Goal: Task Accomplishment & Management: Manage account settings

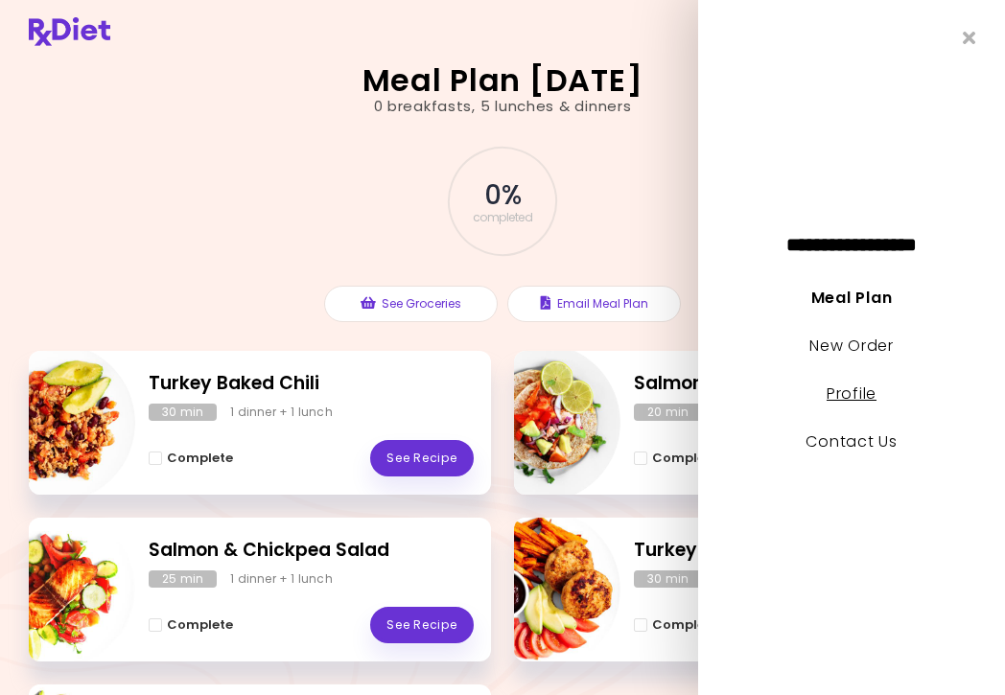
click at [853, 394] on link "Profile" at bounding box center [851, 394] width 50 height 22
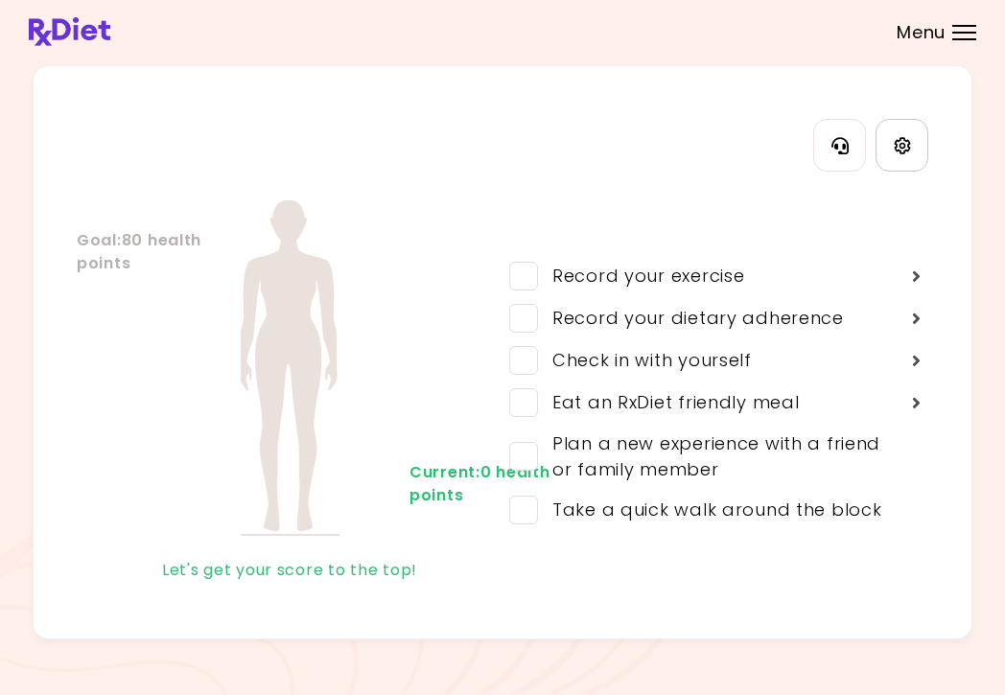
click at [904, 149] on icon "Settings" at bounding box center [902, 145] width 17 height 17
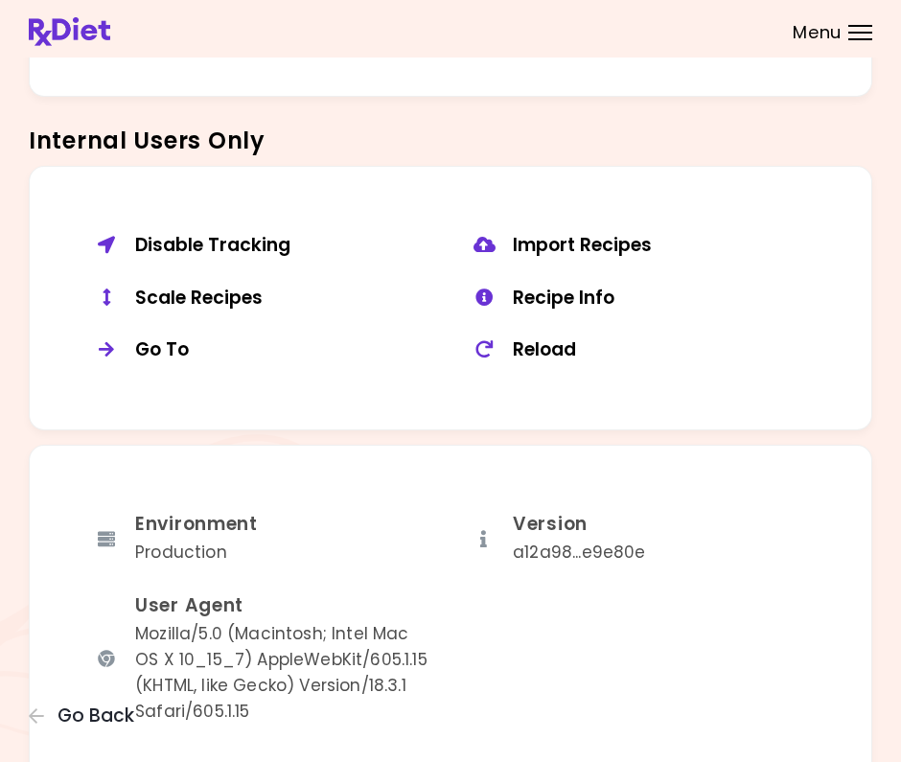
scroll to position [1419, 0]
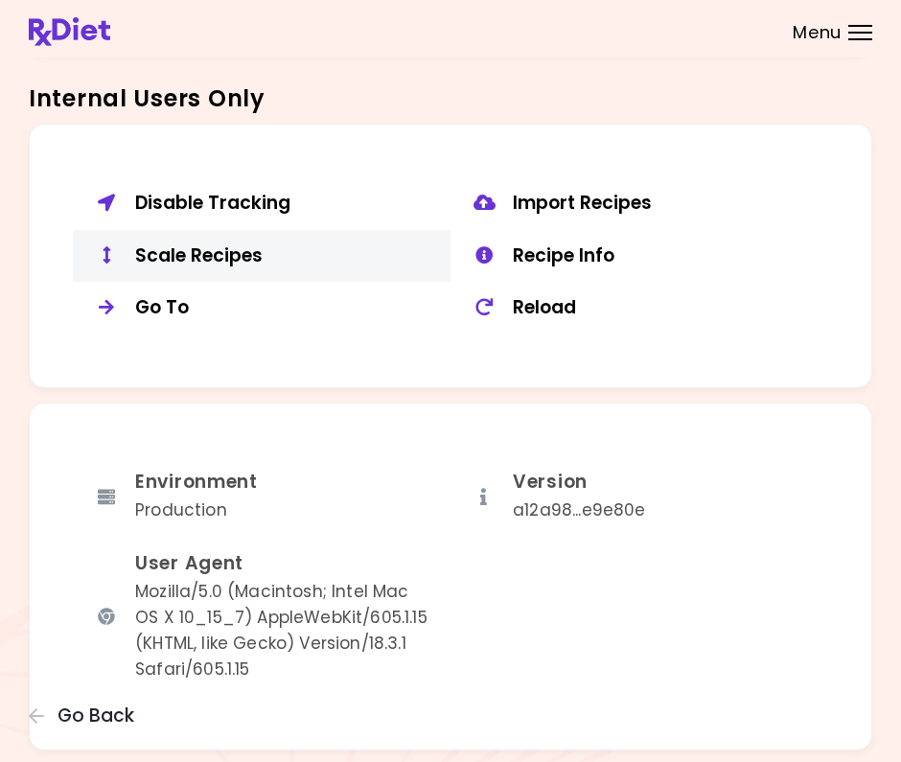
click at [220, 244] on div "Scale Recipes" at bounding box center [285, 256] width 301 height 24
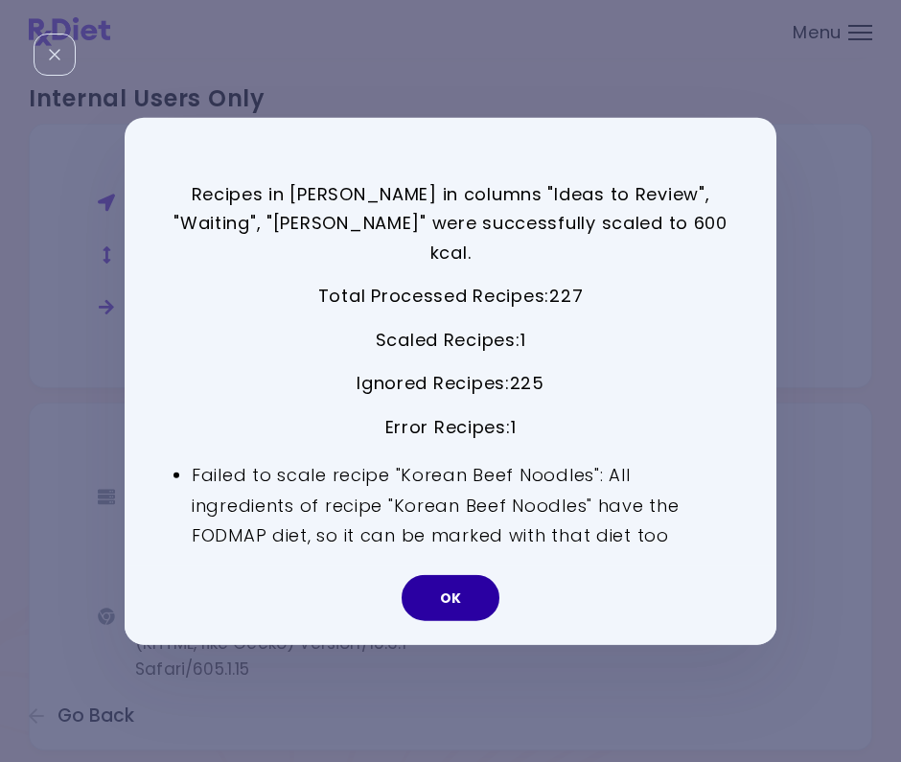
click at [423, 585] on button "OK" at bounding box center [451, 598] width 98 height 46
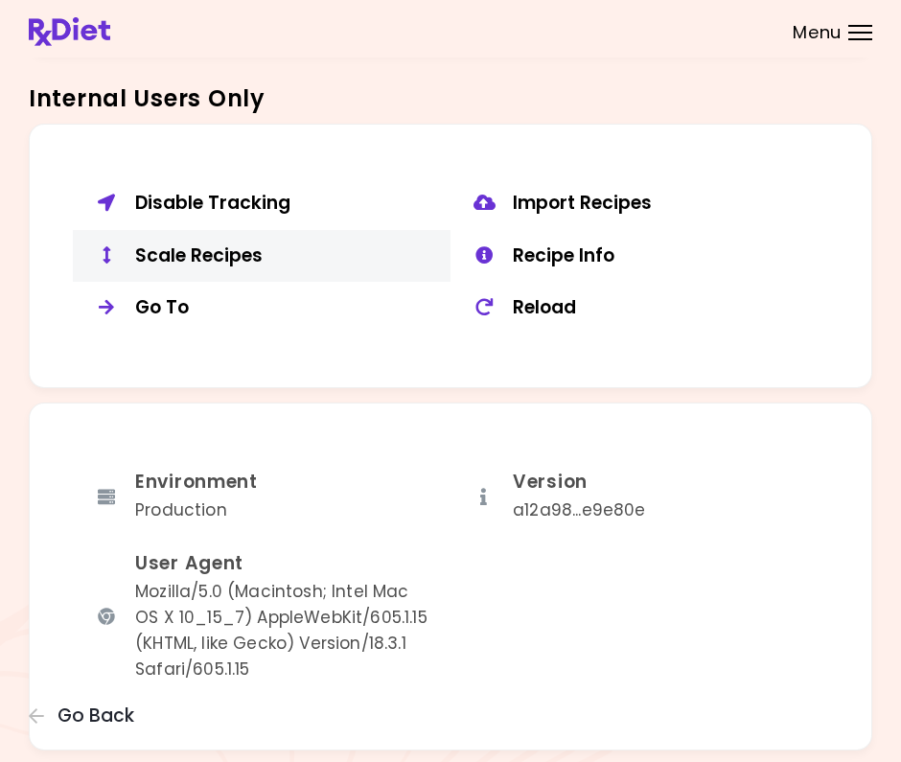
click at [235, 244] on div "Scale Recipes" at bounding box center [285, 256] width 301 height 24
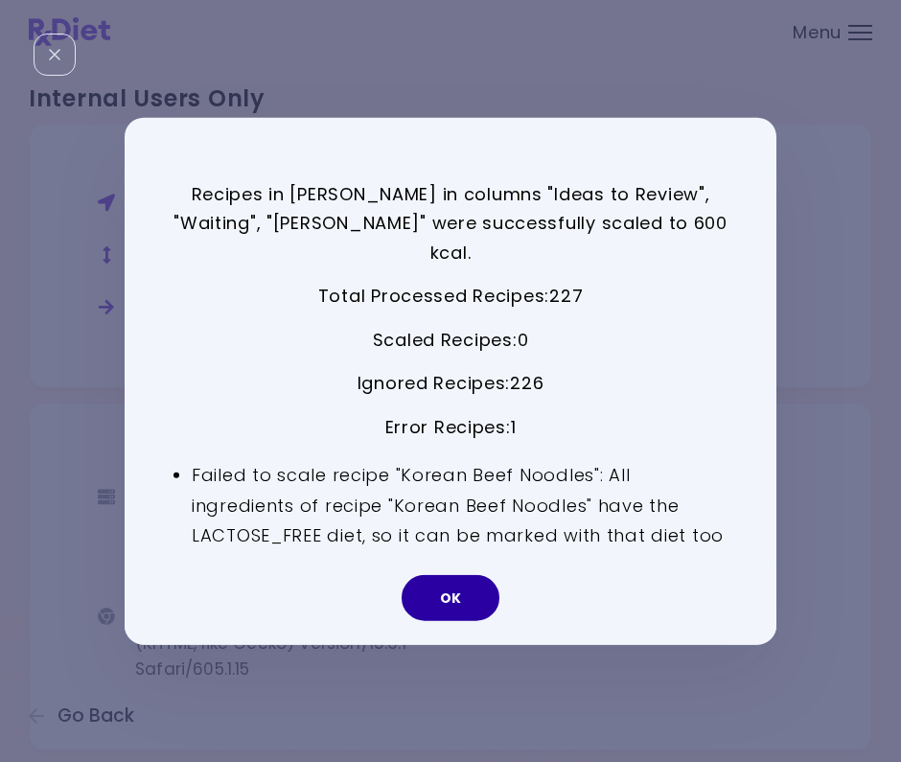
click at [466, 578] on button "OK" at bounding box center [451, 598] width 98 height 46
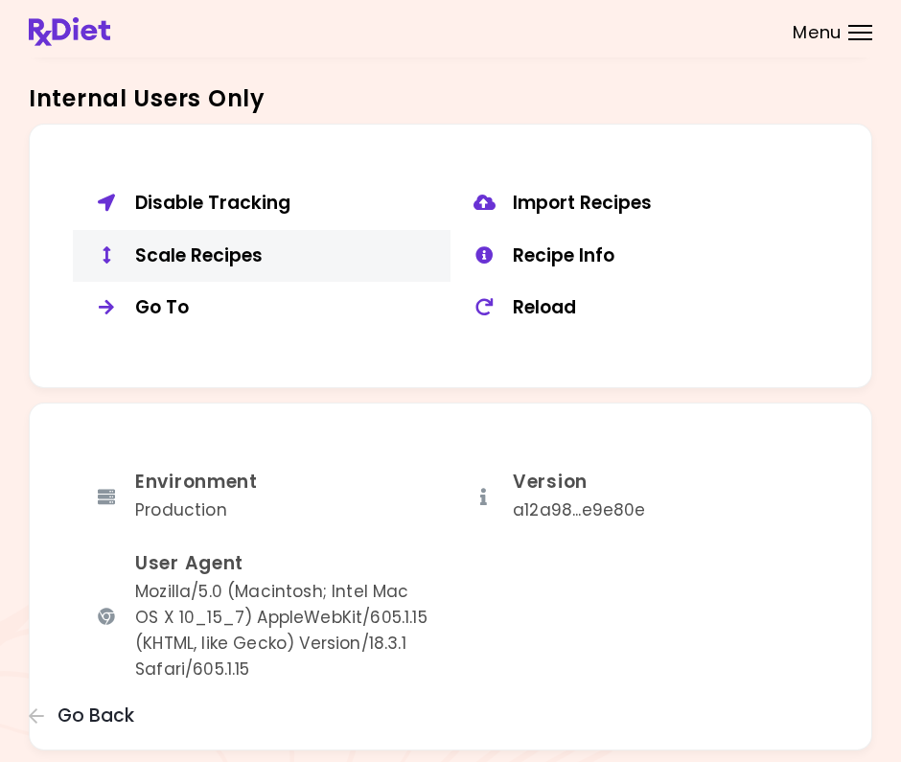
click at [171, 248] on div "Scale Recipes" at bounding box center [285, 256] width 301 height 24
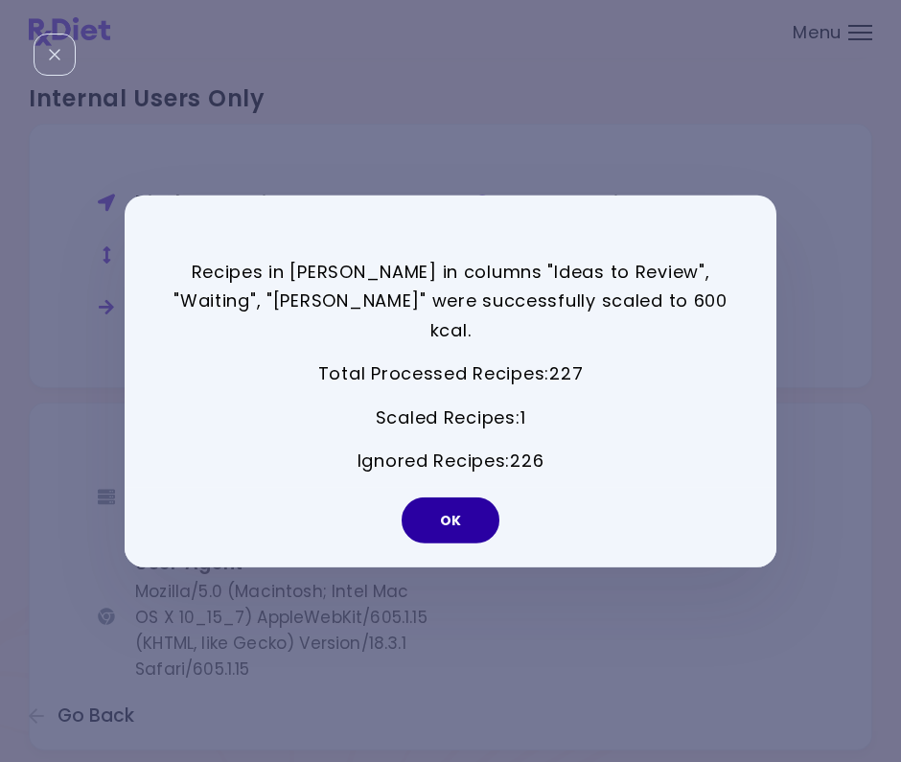
click at [447, 500] on button "OK" at bounding box center [451, 521] width 98 height 46
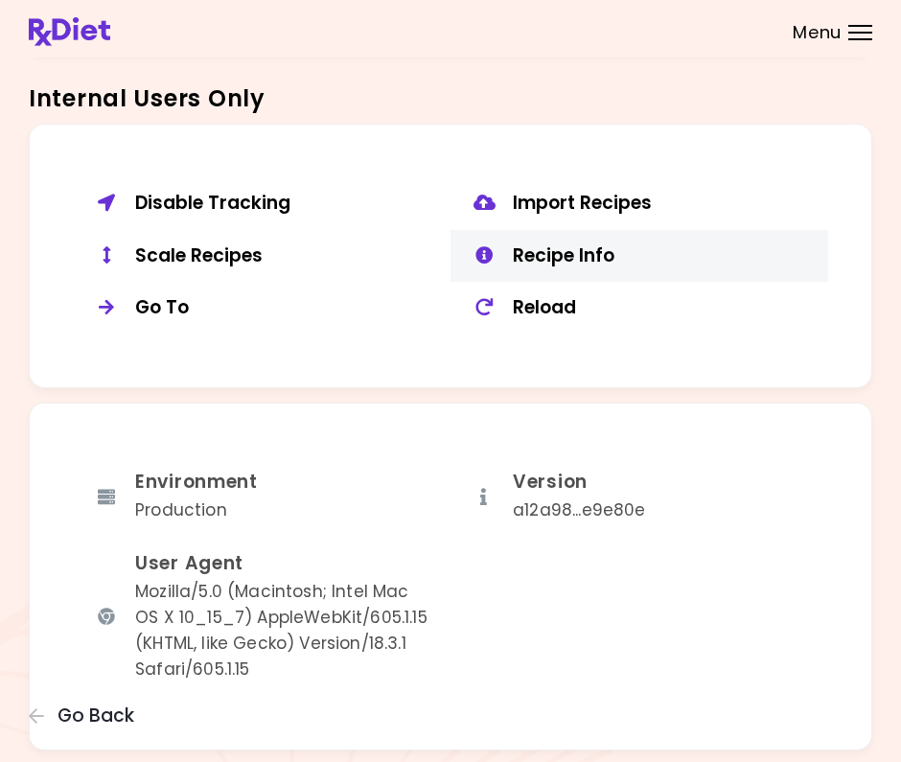
click at [582, 248] on div "Recipe Info" at bounding box center [663, 256] width 301 height 24
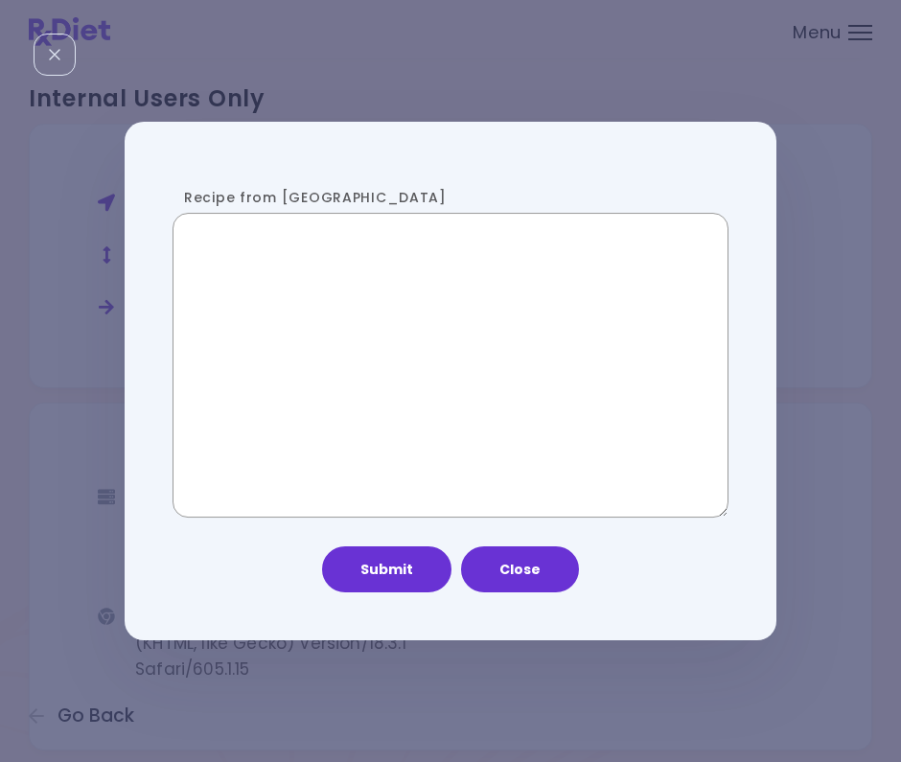
click at [338, 350] on textarea "Recipe from [GEOGRAPHIC_DATA]" at bounding box center [451, 365] width 556 height 305
paste textarea "**********"
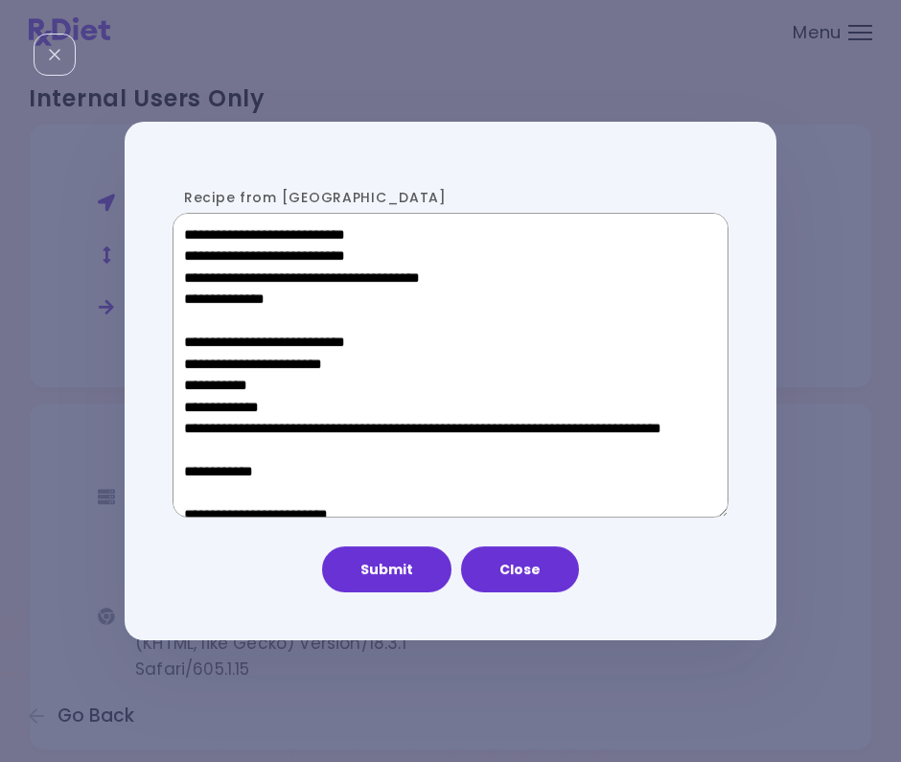
scroll to position [1025, 0]
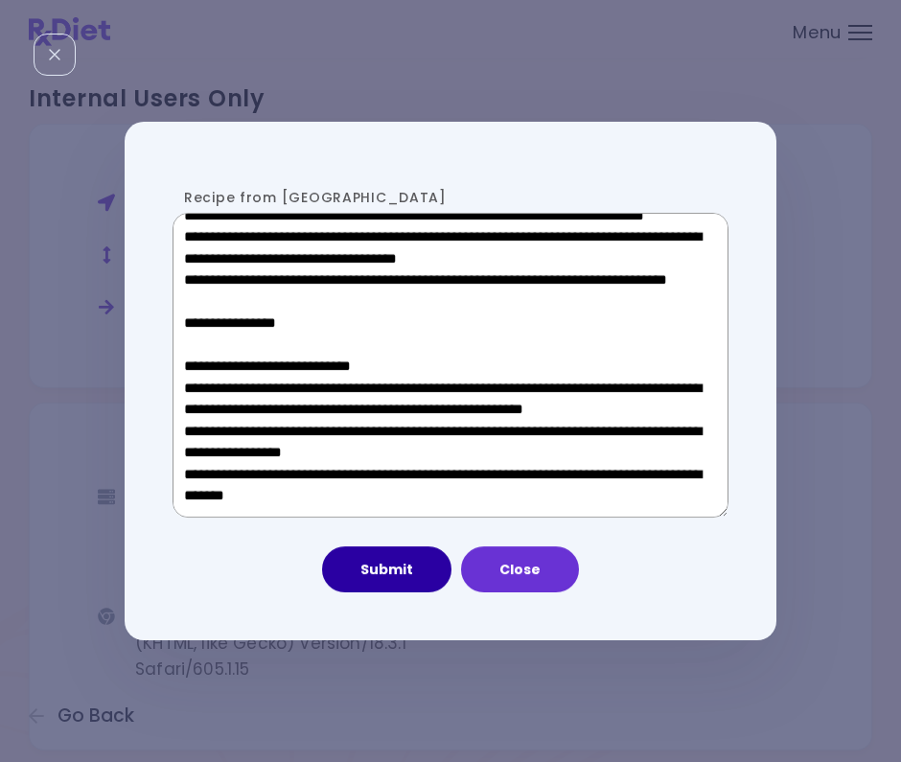
type textarea "**********"
click at [415, 568] on button "Submit" at bounding box center [386, 569] width 129 height 46
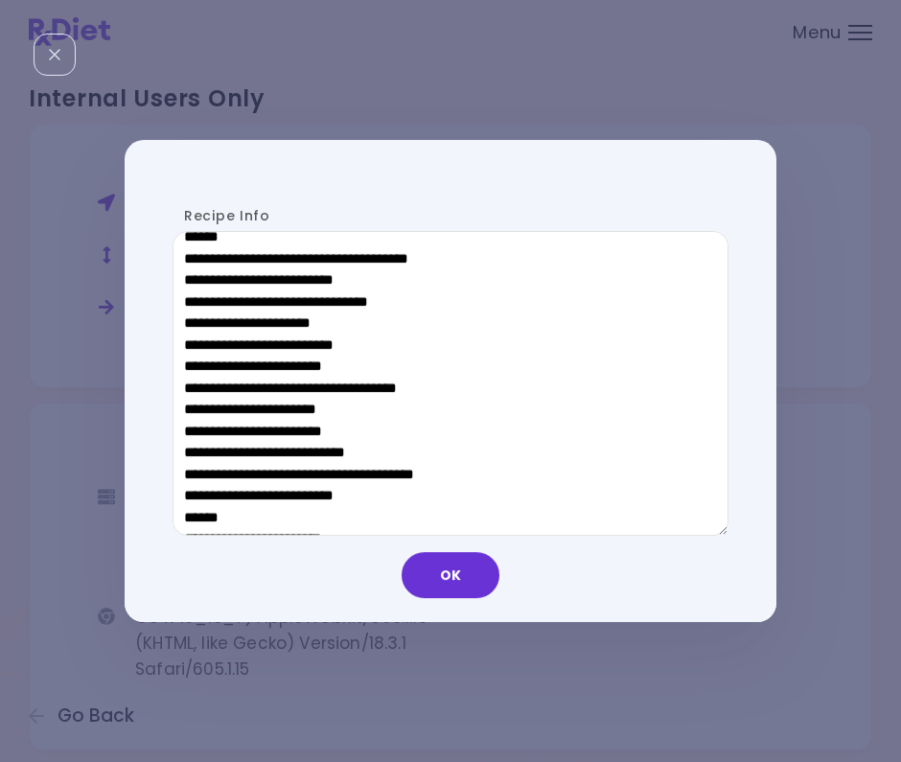
scroll to position [840, 0]
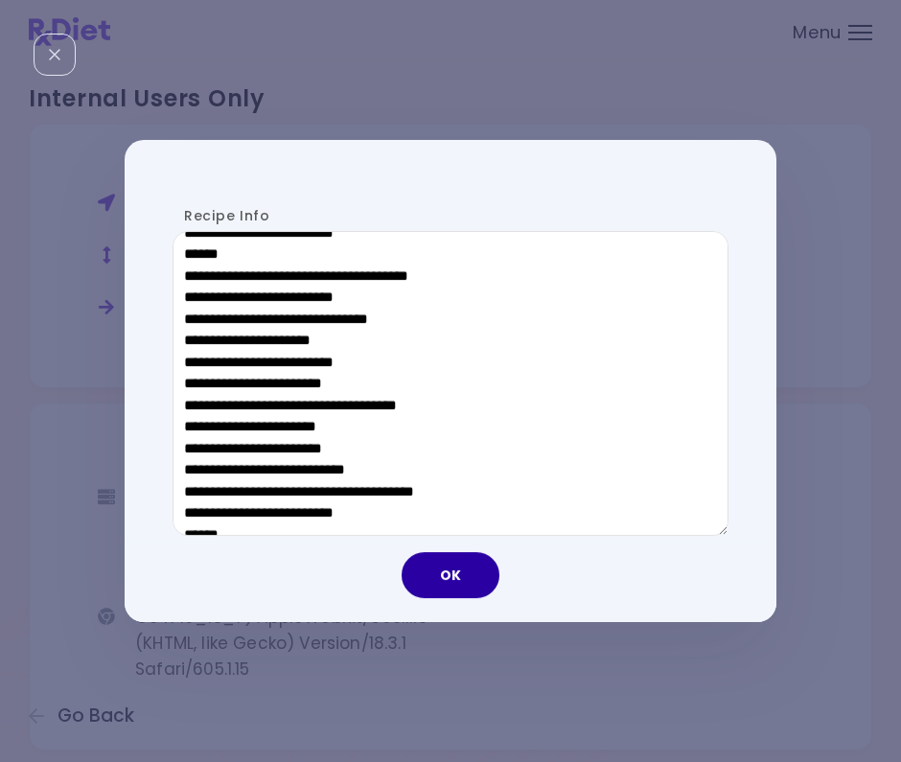
click at [459, 580] on button "OK" at bounding box center [451, 575] width 98 height 46
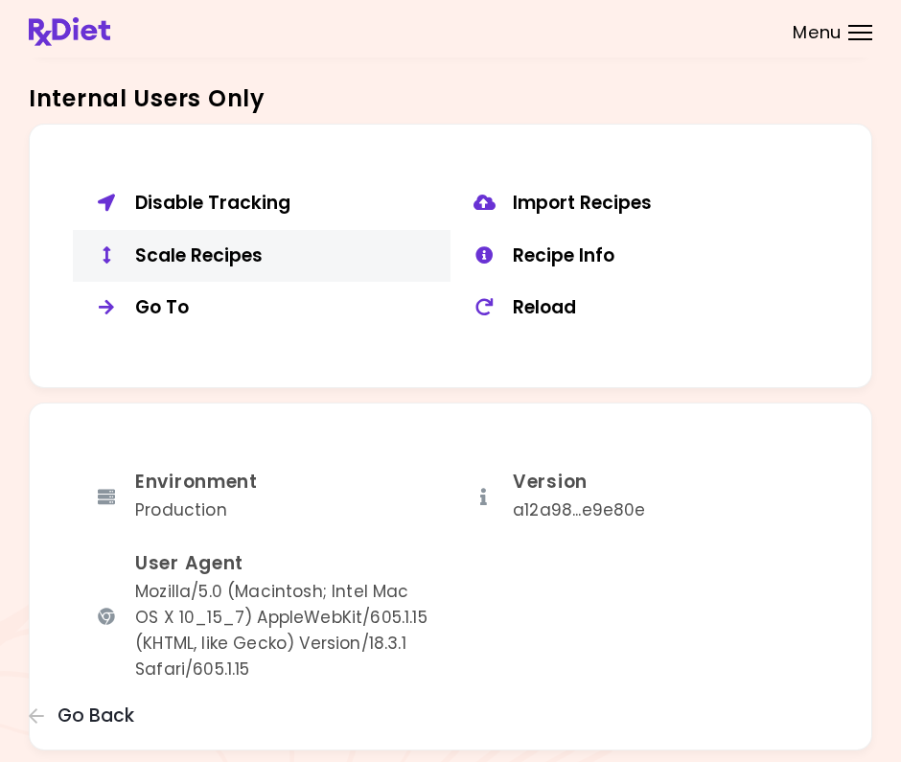
click at [215, 247] on div "Scale Recipes" at bounding box center [285, 256] width 301 height 24
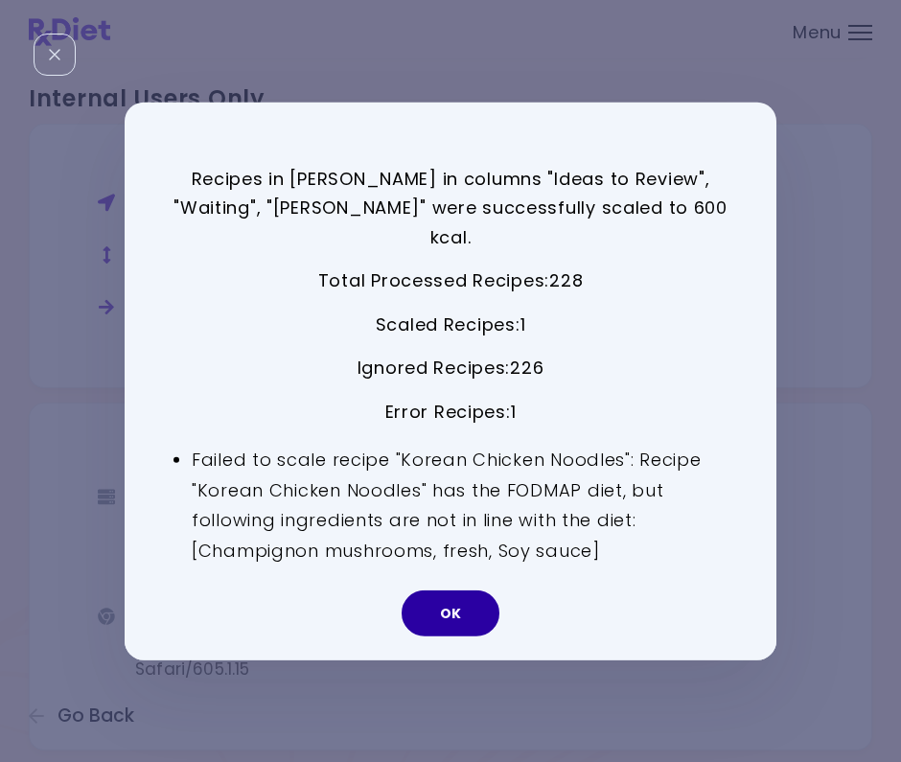
click at [459, 603] on button "OK" at bounding box center [451, 614] width 98 height 46
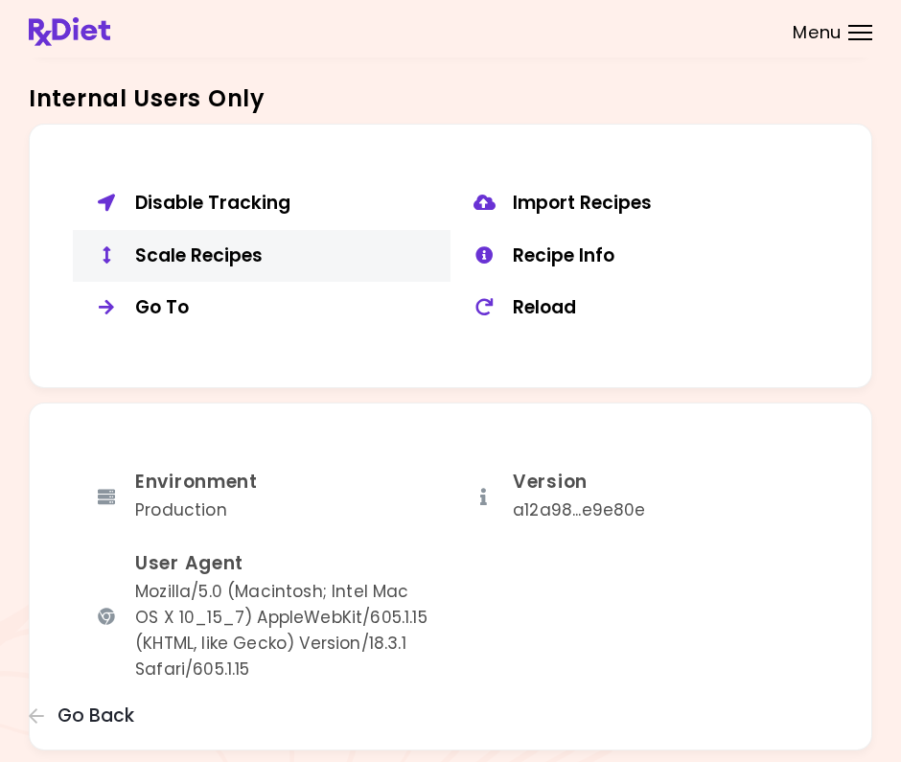
click at [203, 244] on div "Scale Recipes" at bounding box center [285, 256] width 301 height 24
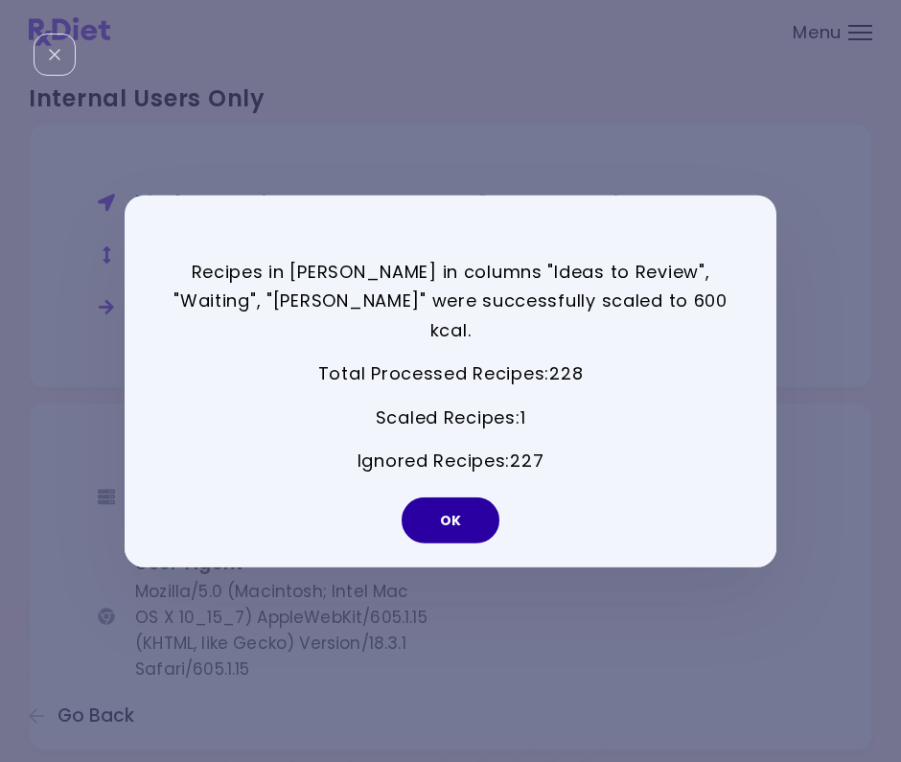
click at [452, 504] on button "OK" at bounding box center [451, 521] width 98 height 46
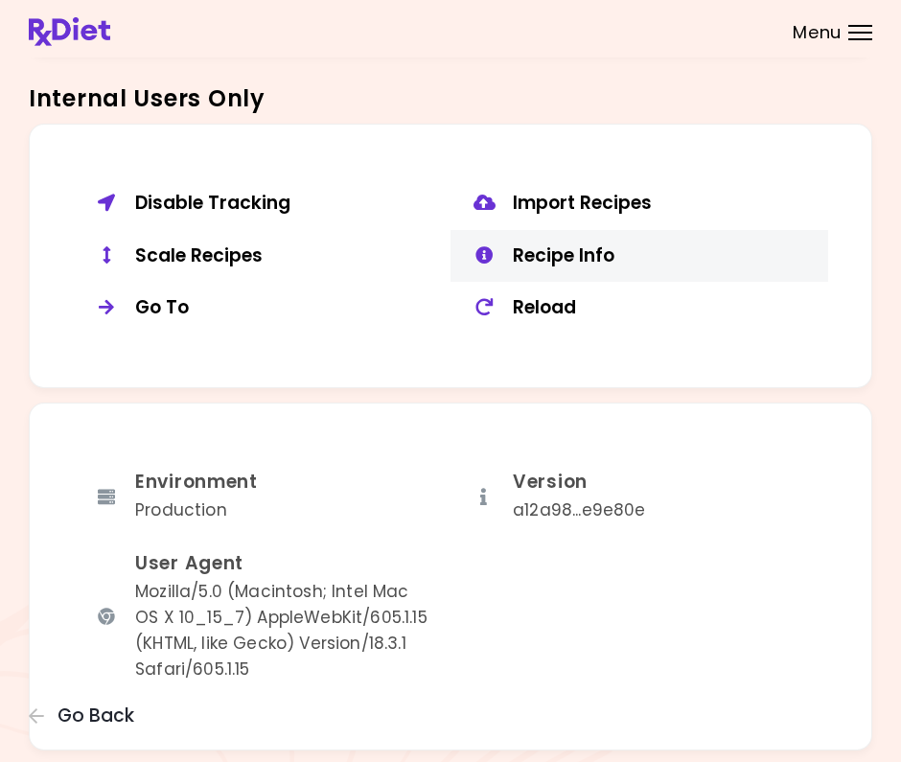
click at [540, 244] on div "Recipe Info" at bounding box center [663, 256] width 301 height 24
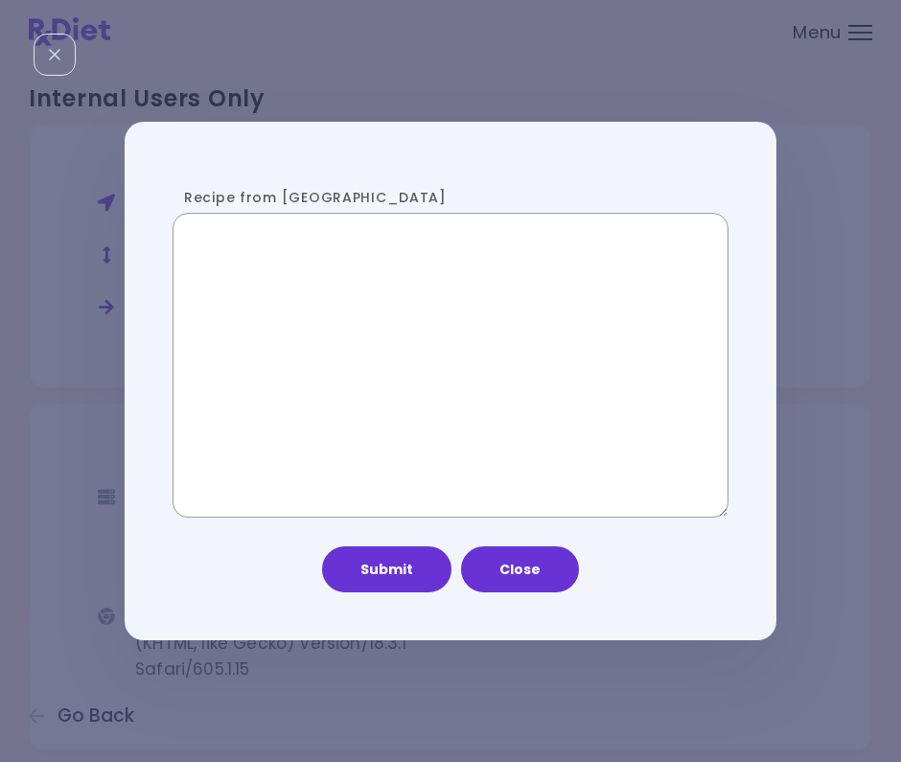
click at [375, 401] on textarea "Recipe from [GEOGRAPHIC_DATA]" at bounding box center [451, 365] width 556 height 305
paste textarea "**********"
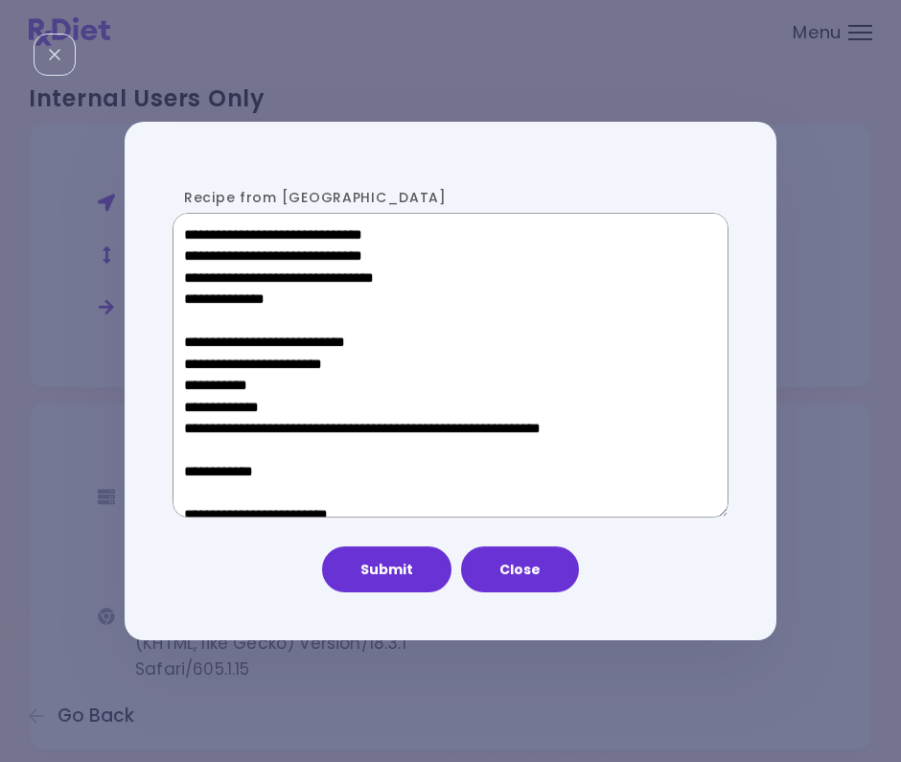
scroll to position [962, 0]
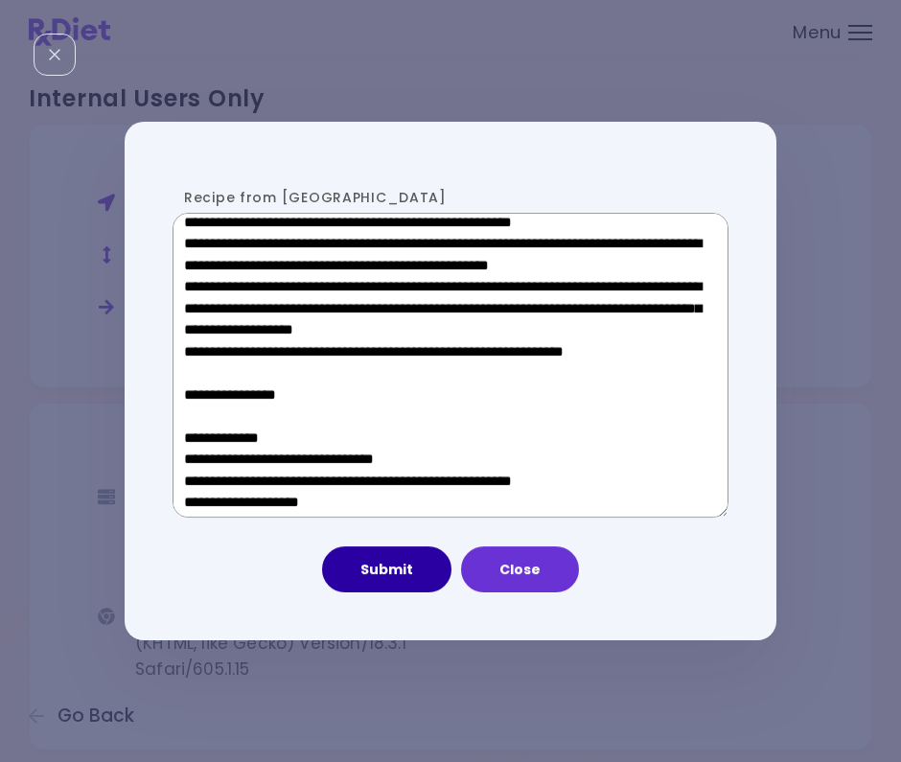
type textarea "**********"
click at [384, 563] on button "Submit" at bounding box center [386, 569] width 129 height 46
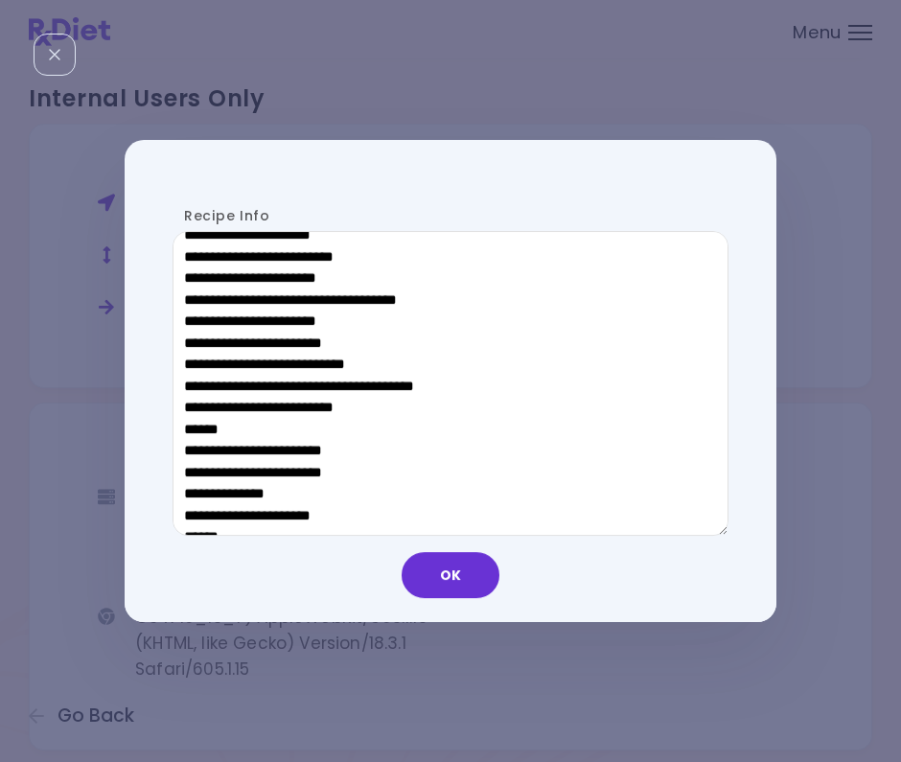
scroll to position [941, 0]
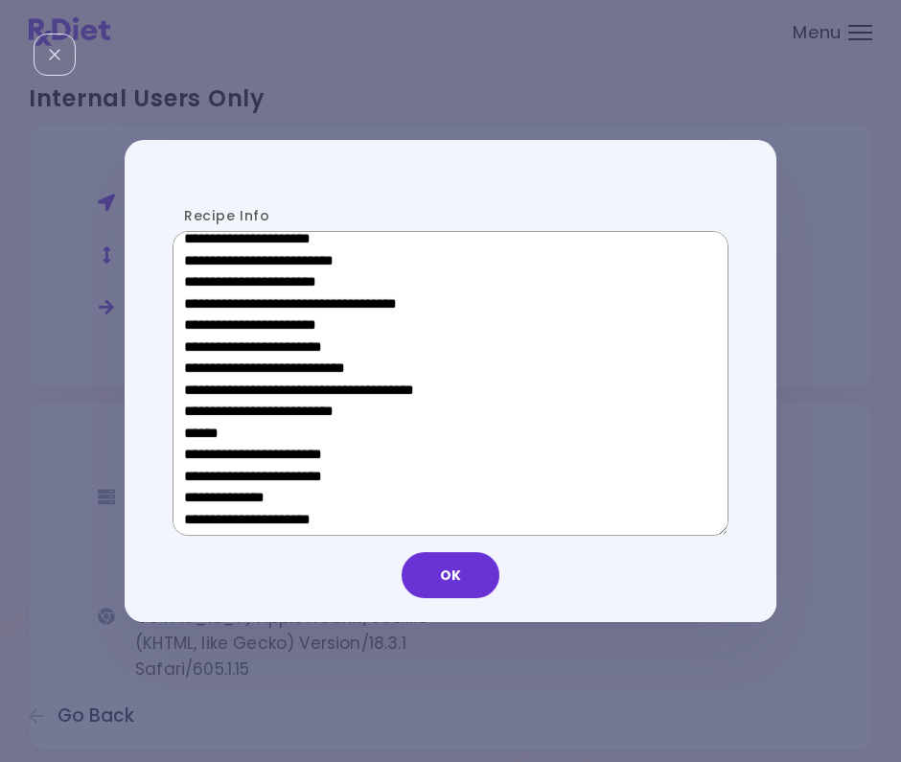
click at [514, 421] on textarea "Recipe Info" at bounding box center [451, 383] width 556 height 305
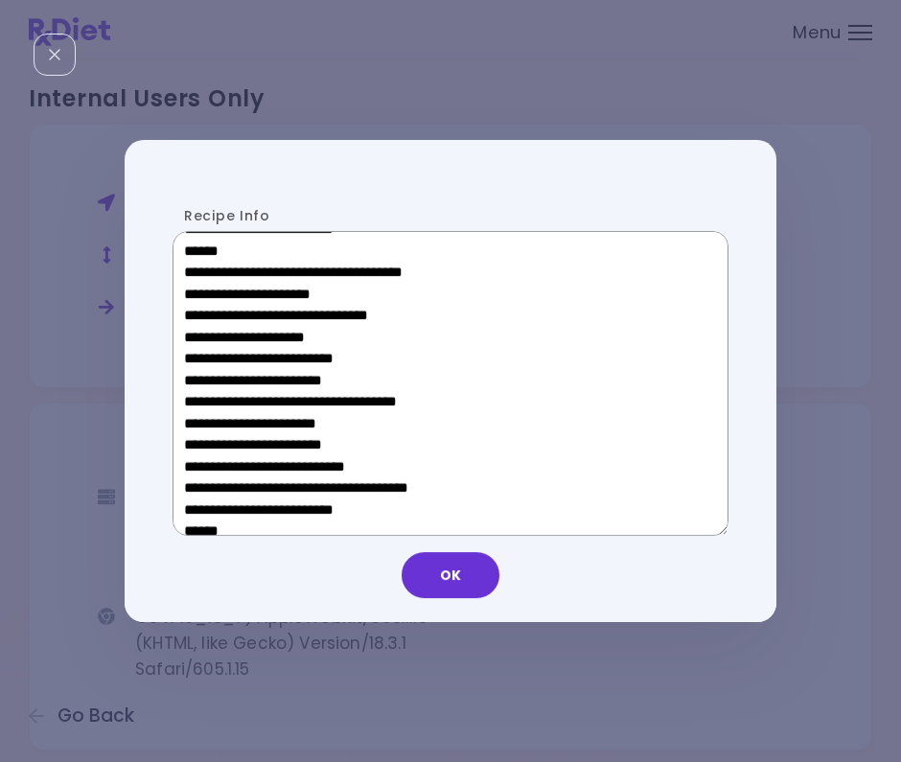
scroll to position [564, 0]
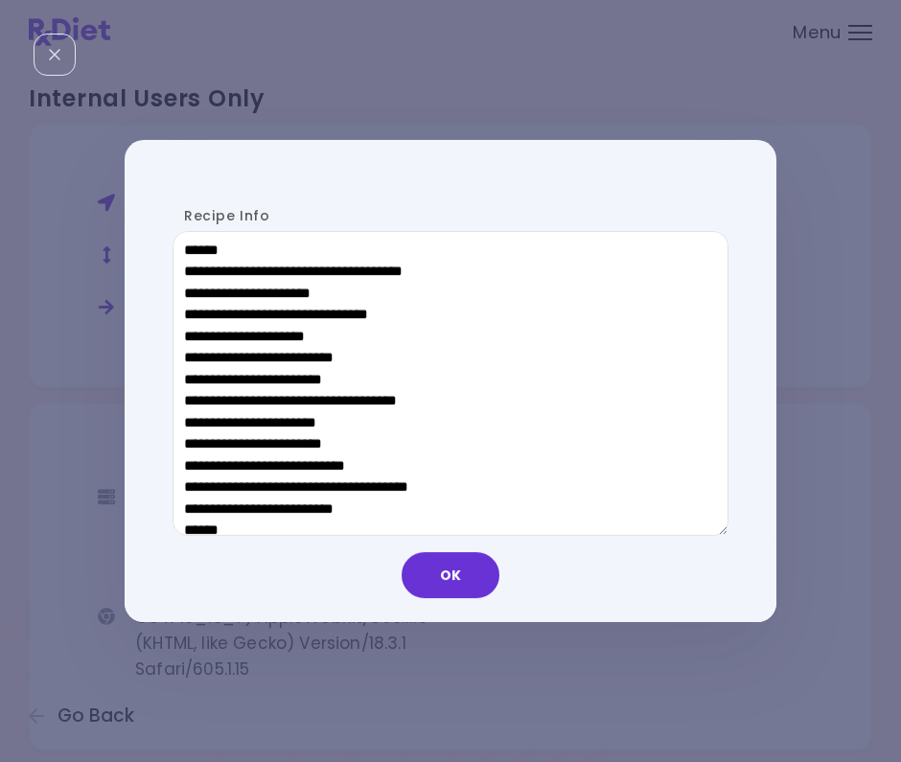
click at [173, 0] on div "Recipe Info OK" at bounding box center [450, 381] width 901 height 762
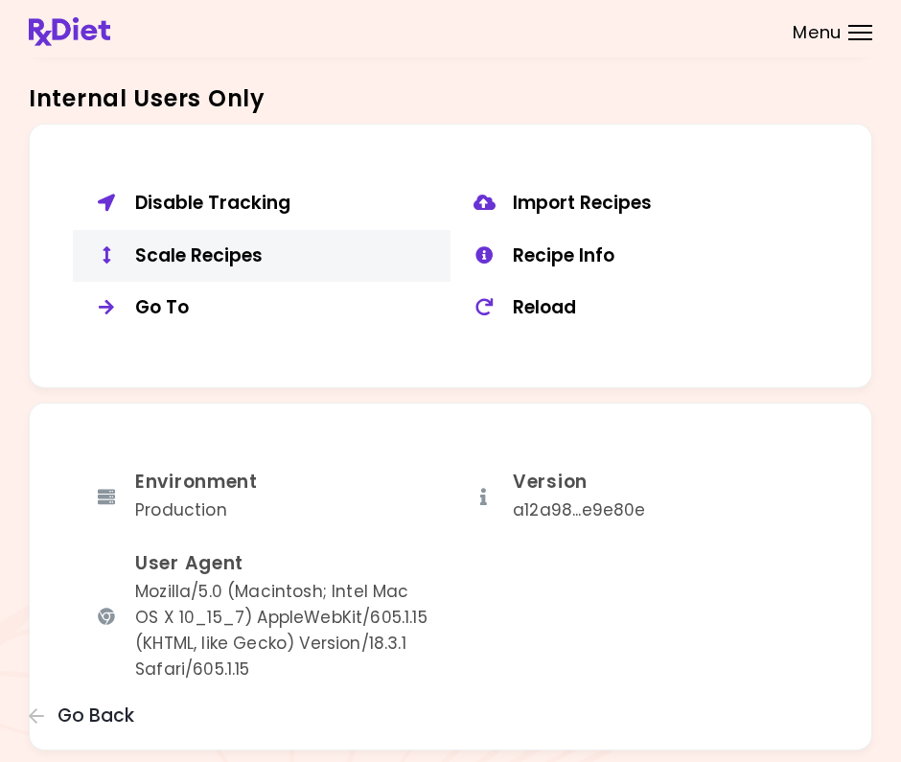
click at [219, 245] on div "Scale Recipes" at bounding box center [285, 256] width 301 height 24
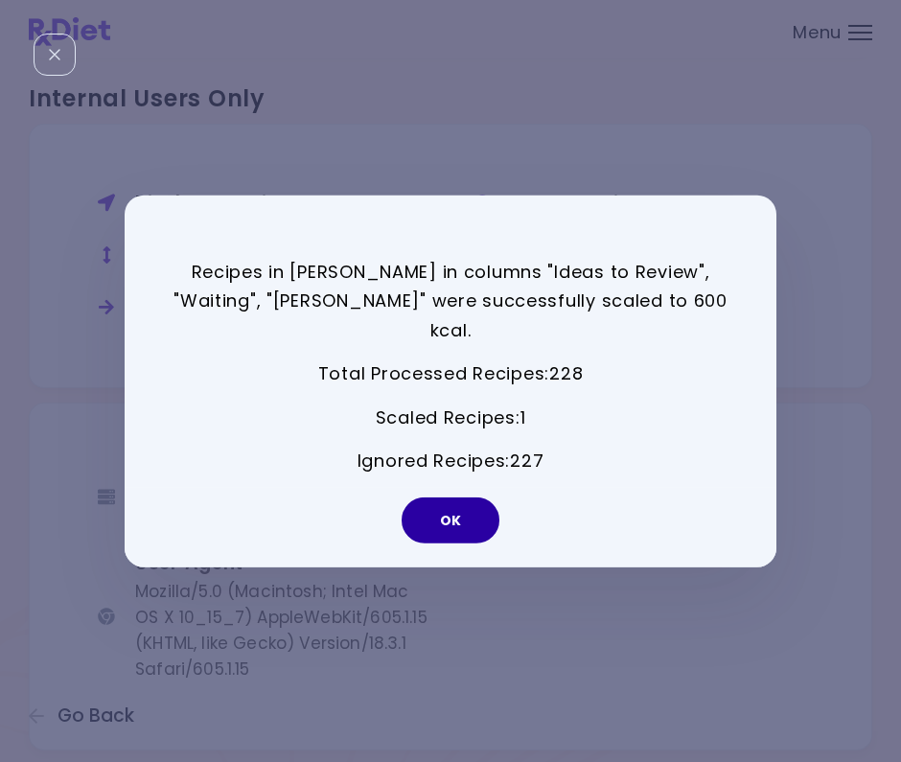
click at [464, 505] on button "OK" at bounding box center [451, 521] width 98 height 46
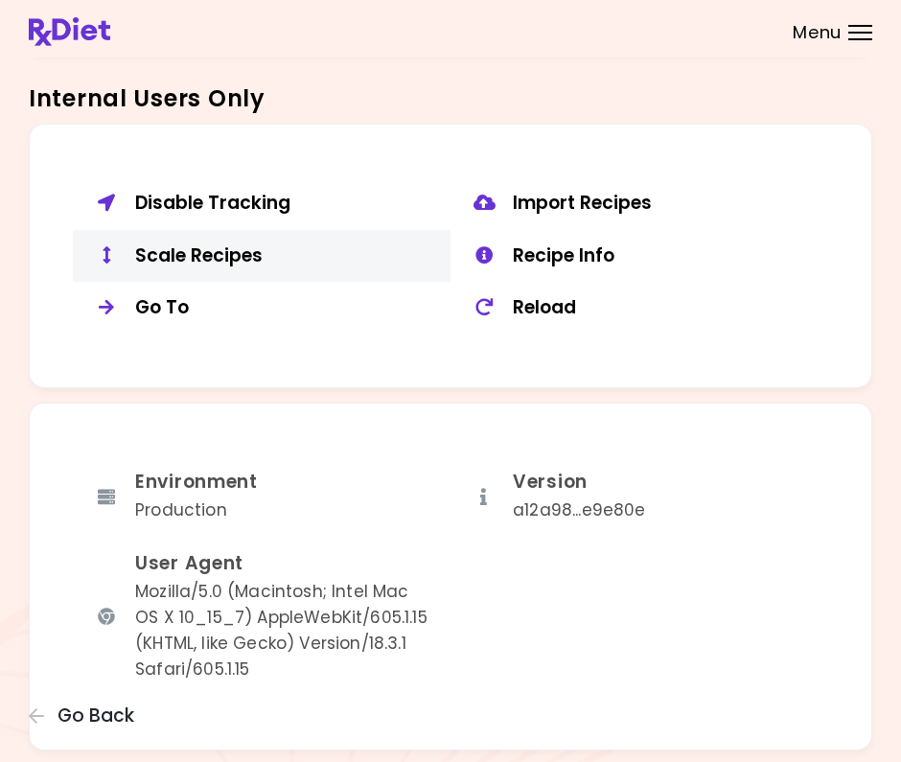
click at [196, 253] on div "Scale Recipes" at bounding box center [285, 256] width 301 height 24
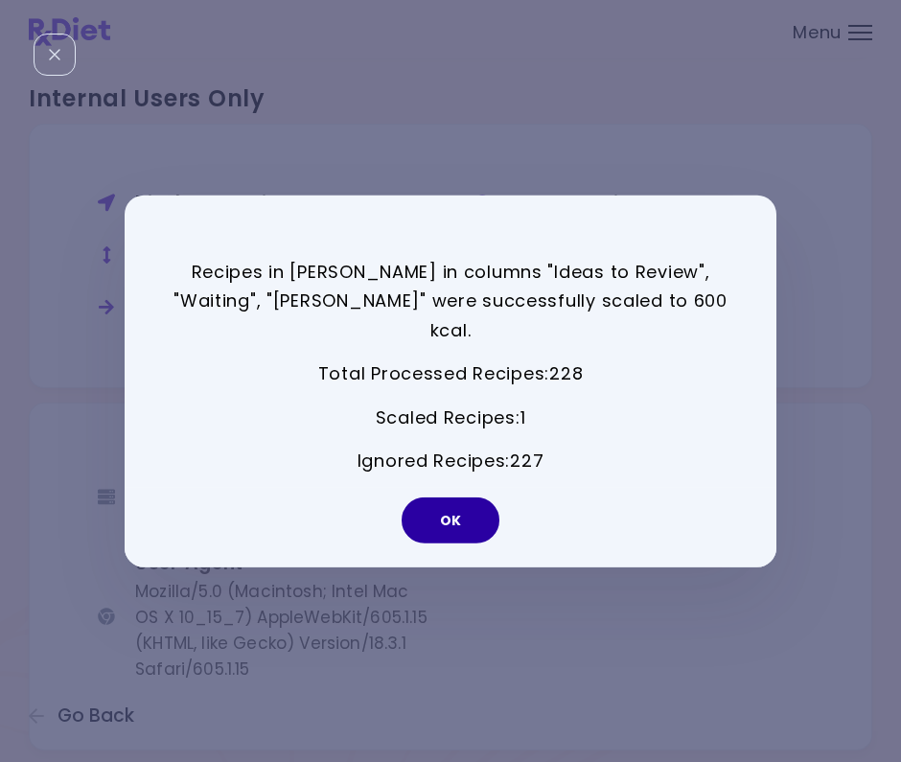
click at [465, 507] on button "OK" at bounding box center [451, 521] width 98 height 46
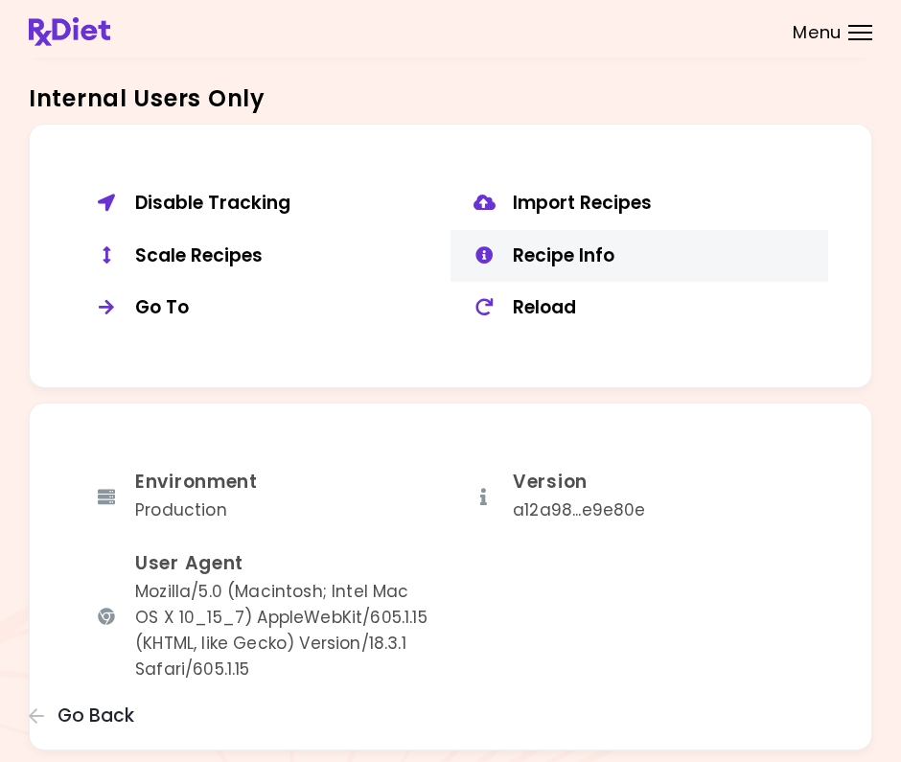
click at [535, 244] on div "Recipe Info" at bounding box center [663, 256] width 301 height 24
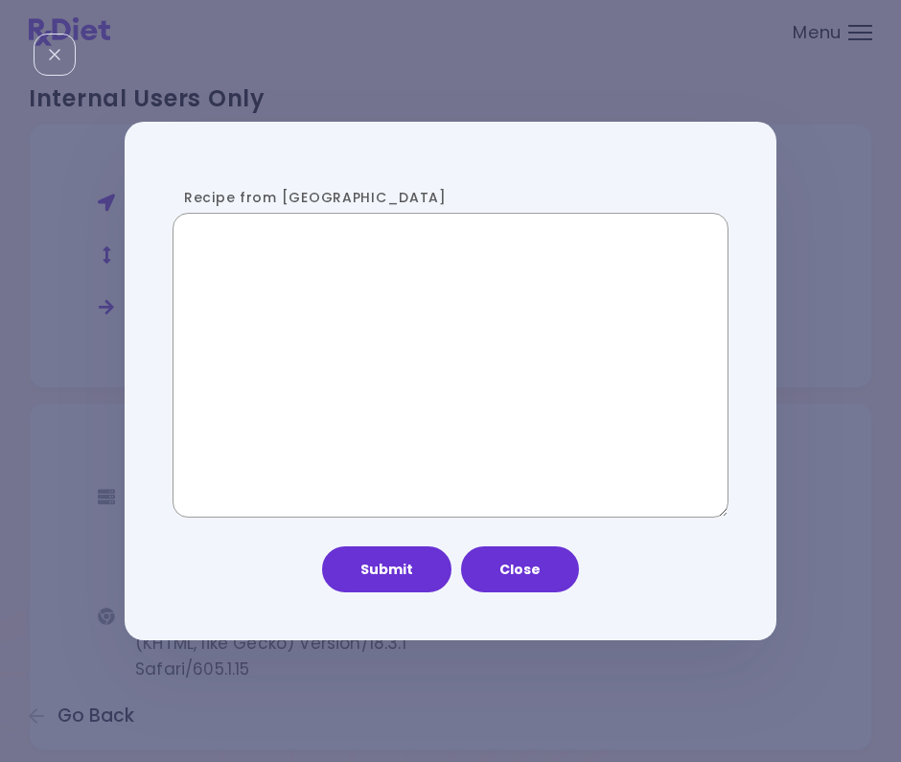
click at [261, 346] on textarea "Recipe from [GEOGRAPHIC_DATA]" at bounding box center [451, 365] width 556 height 305
paste textarea "**********"
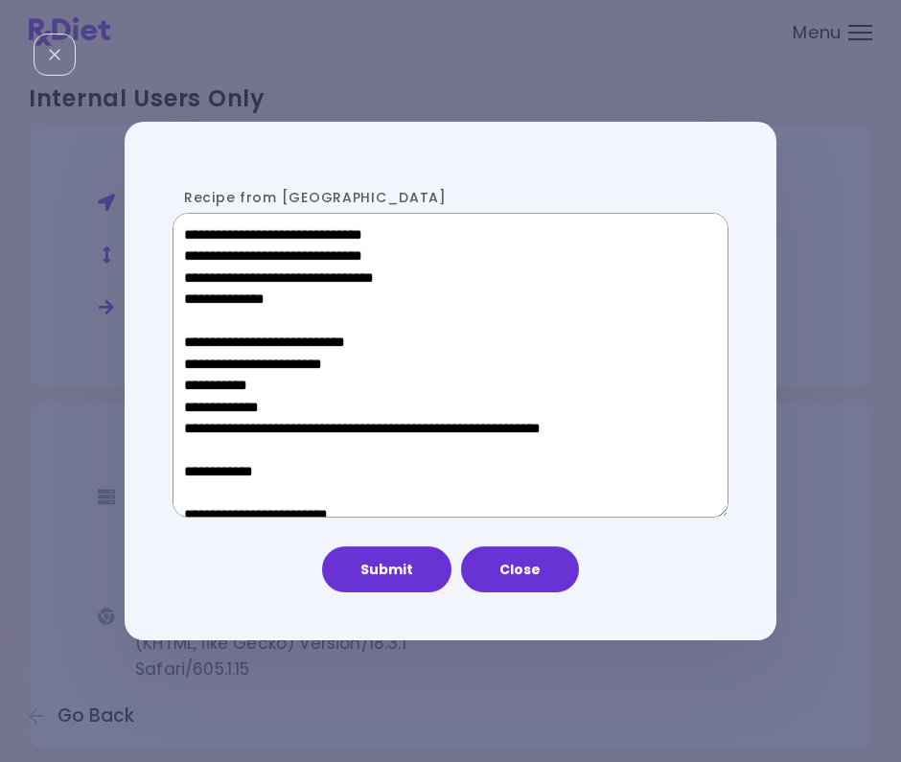
scroll to position [941, 0]
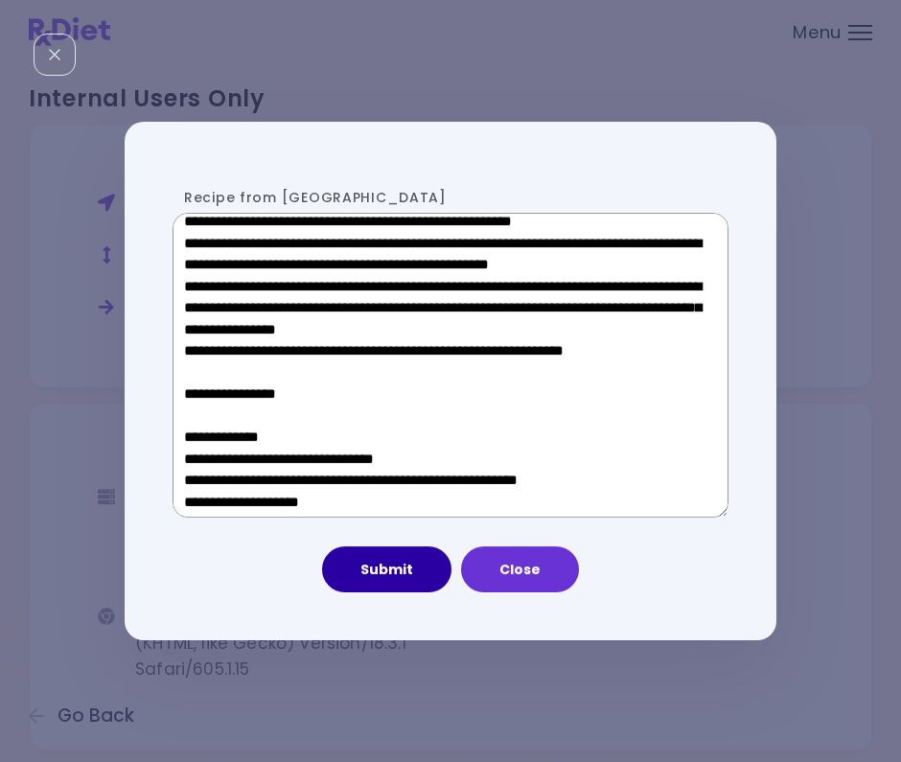
type textarea "**********"
click at [407, 579] on button "Submit" at bounding box center [386, 569] width 129 height 46
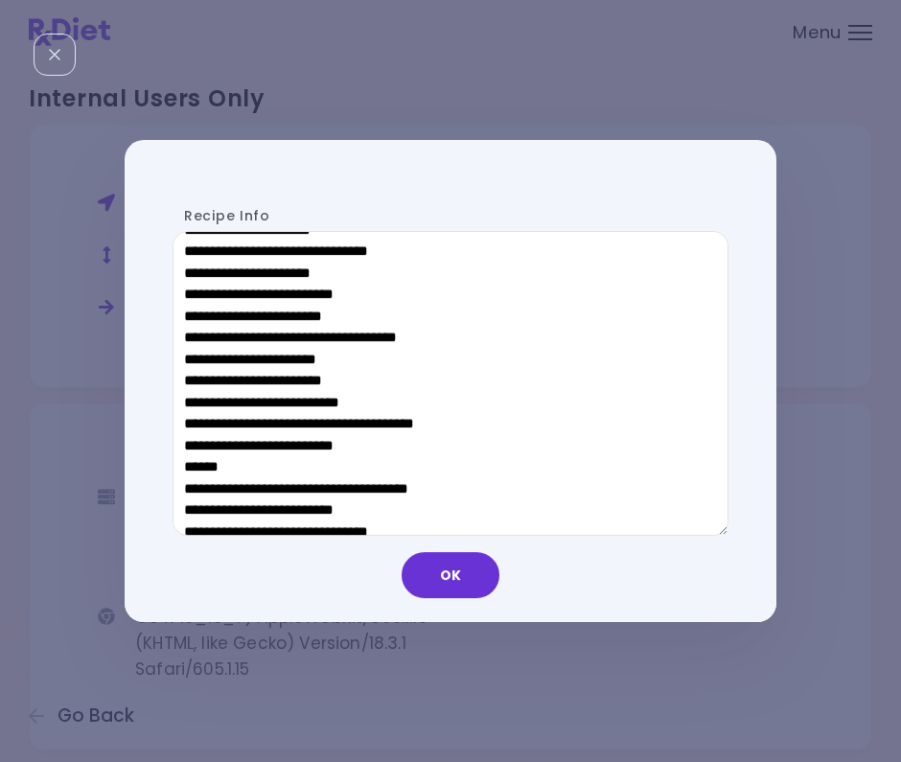
scroll to position [616, 0]
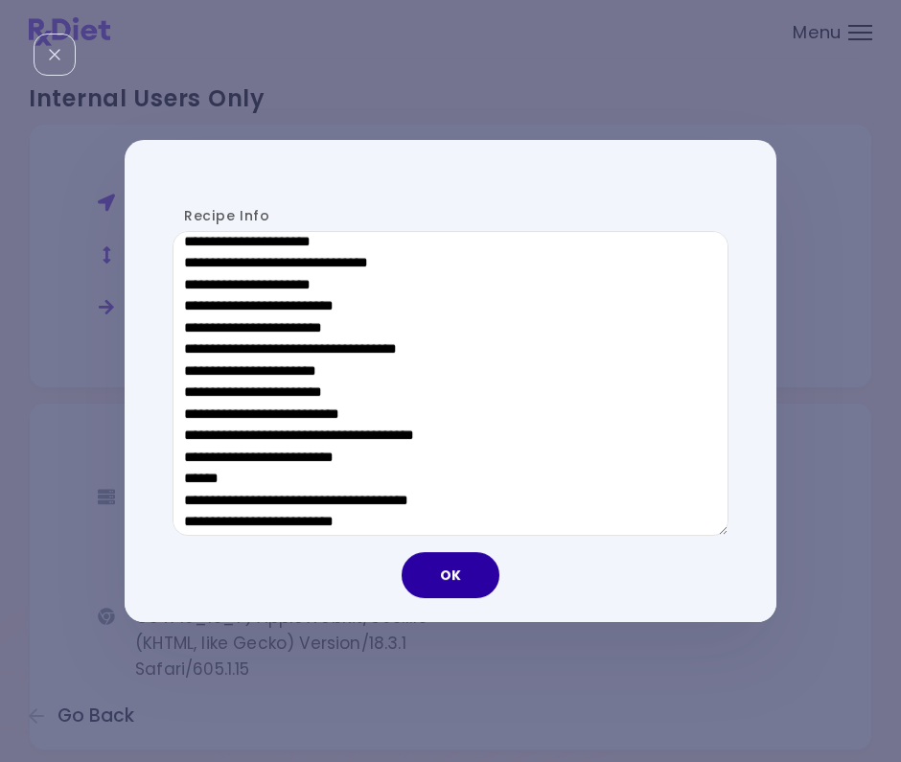
click at [466, 563] on button "OK" at bounding box center [451, 575] width 98 height 46
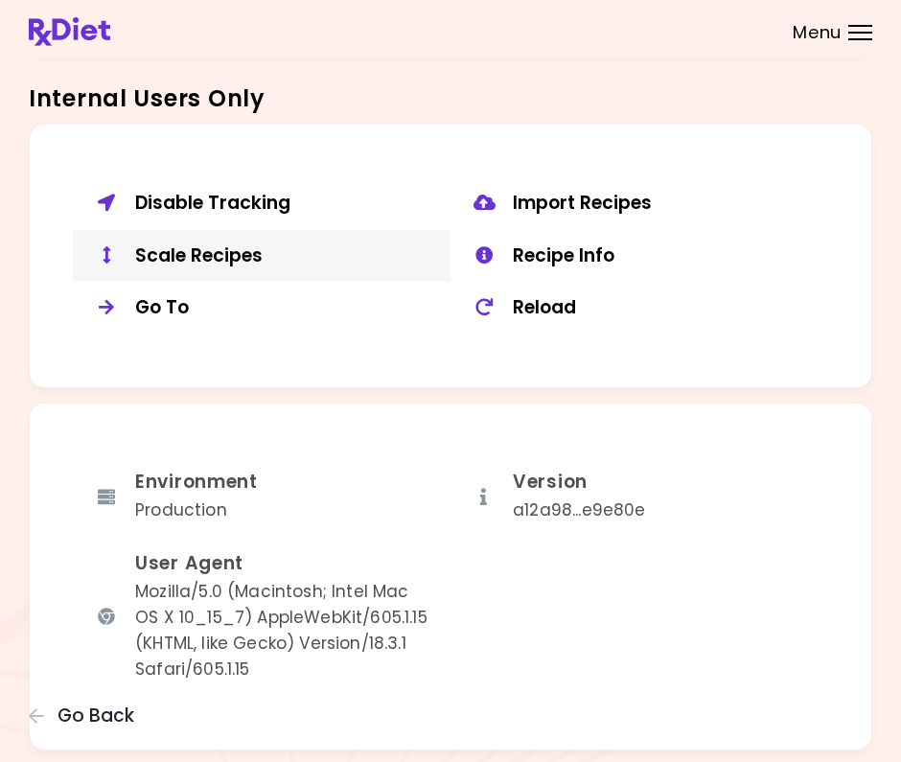
click at [181, 244] on div "Scale Recipes" at bounding box center [285, 256] width 301 height 24
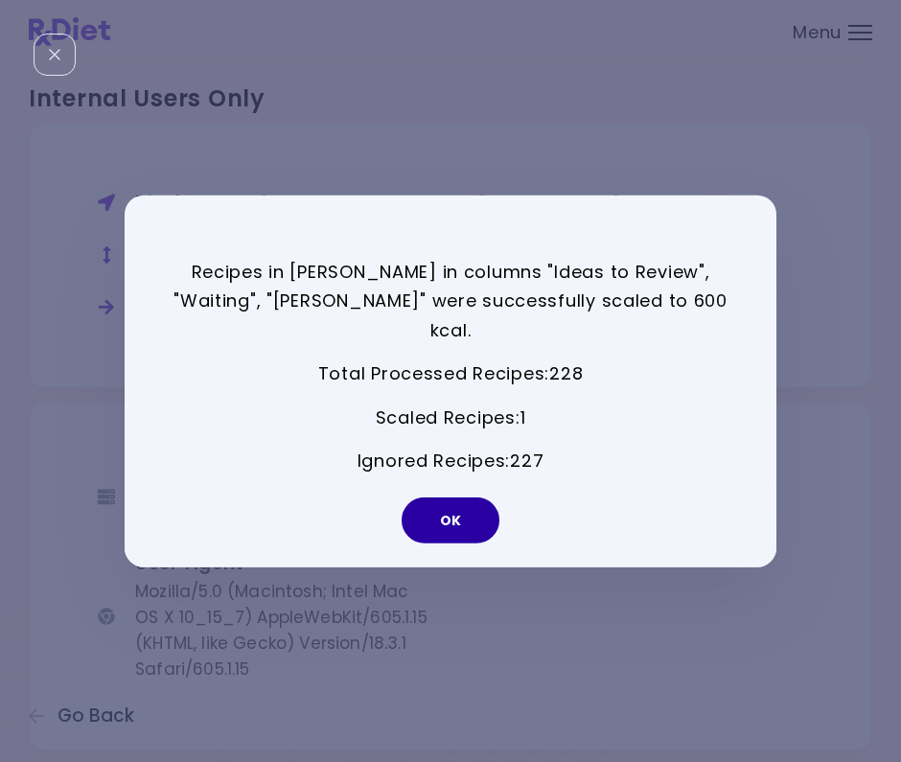
click at [461, 514] on button "OK" at bounding box center [451, 521] width 98 height 46
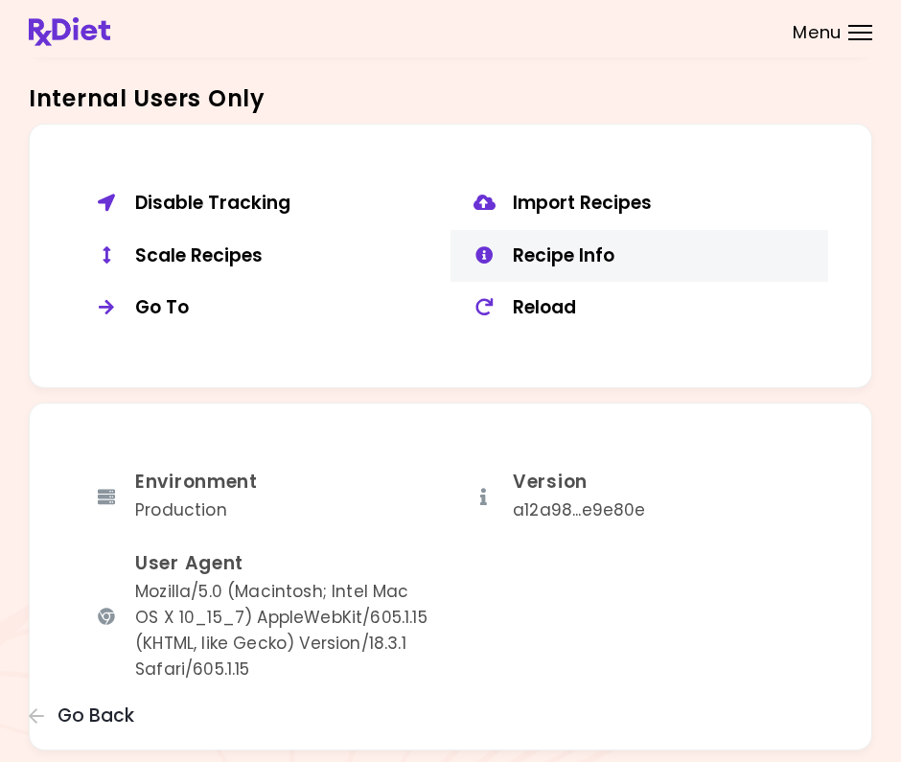
click at [530, 244] on div "Recipe Info" at bounding box center [663, 256] width 301 height 24
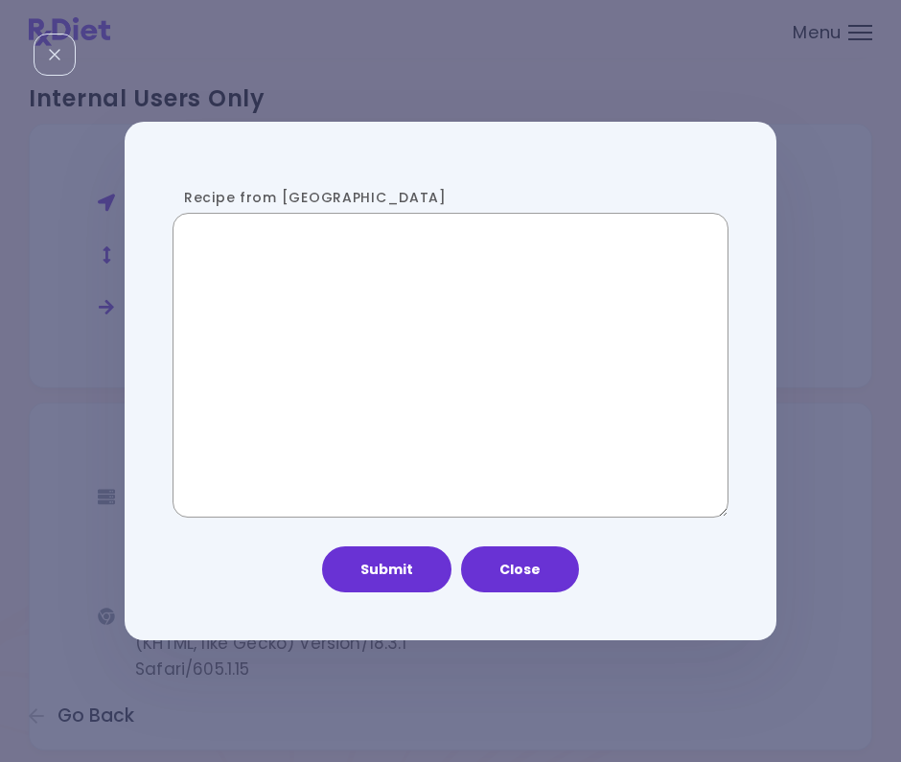
click at [368, 352] on textarea "Recipe from [GEOGRAPHIC_DATA]" at bounding box center [451, 365] width 556 height 305
paste textarea "**********"
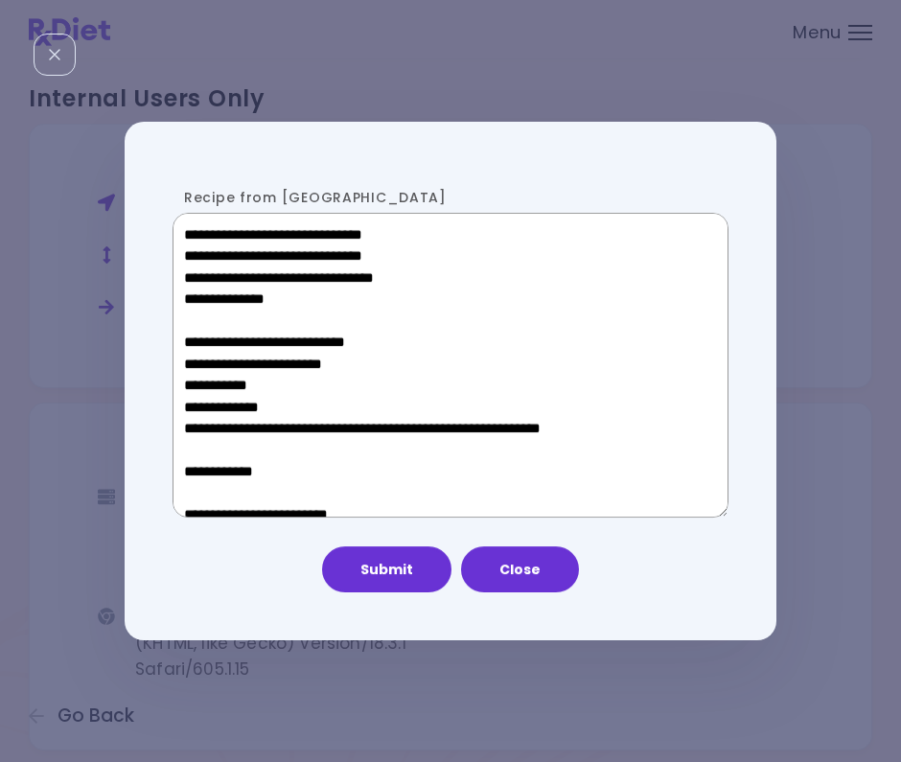
scroll to position [941, 0]
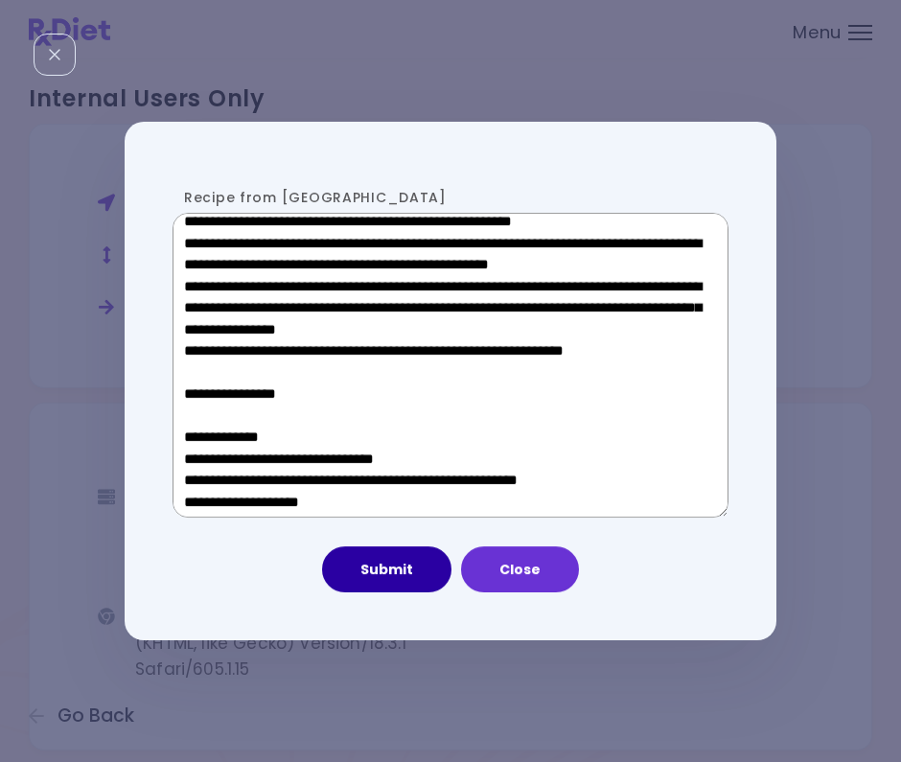
type textarea "**********"
click at [413, 577] on button "Submit" at bounding box center [386, 569] width 129 height 46
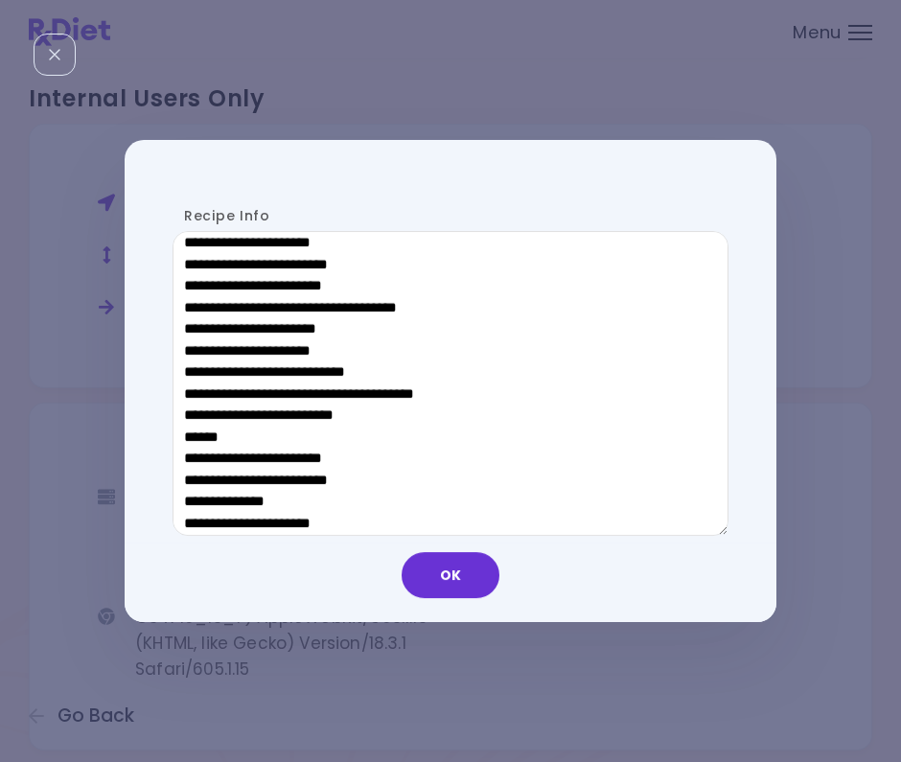
scroll to position [965, 0]
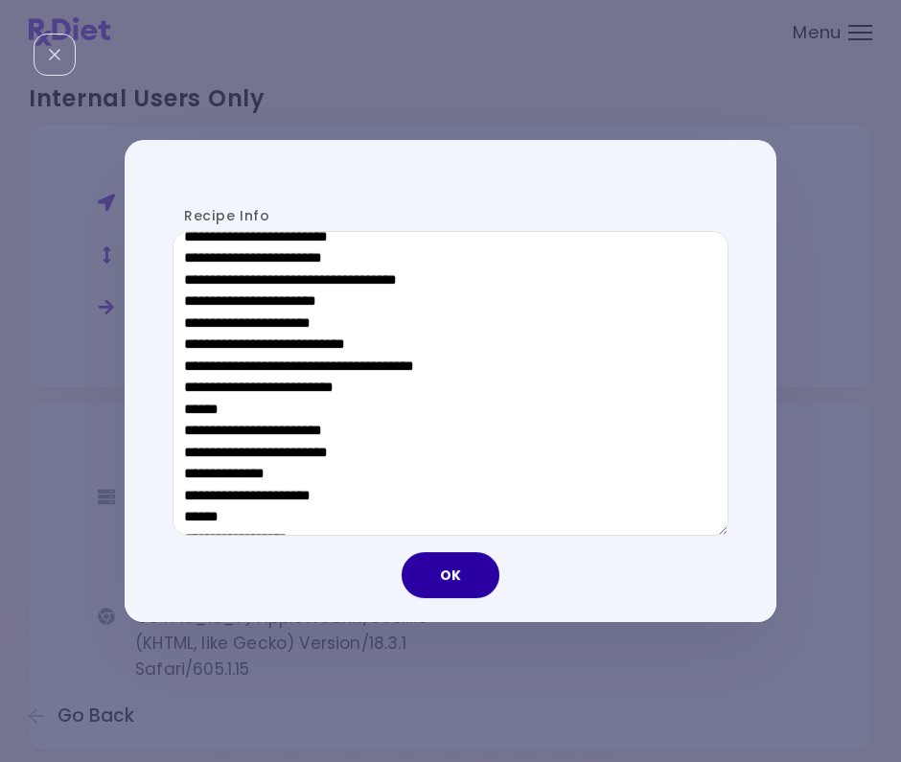
click at [467, 582] on button "OK" at bounding box center [451, 575] width 98 height 46
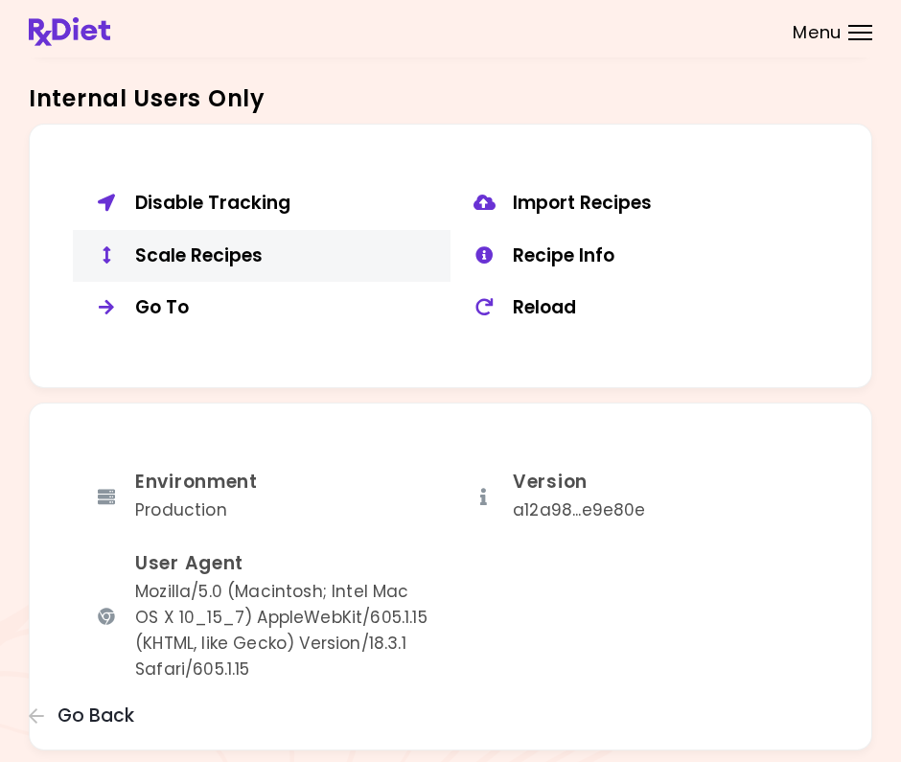
click at [233, 244] on div "Scale Recipes" at bounding box center [285, 256] width 301 height 24
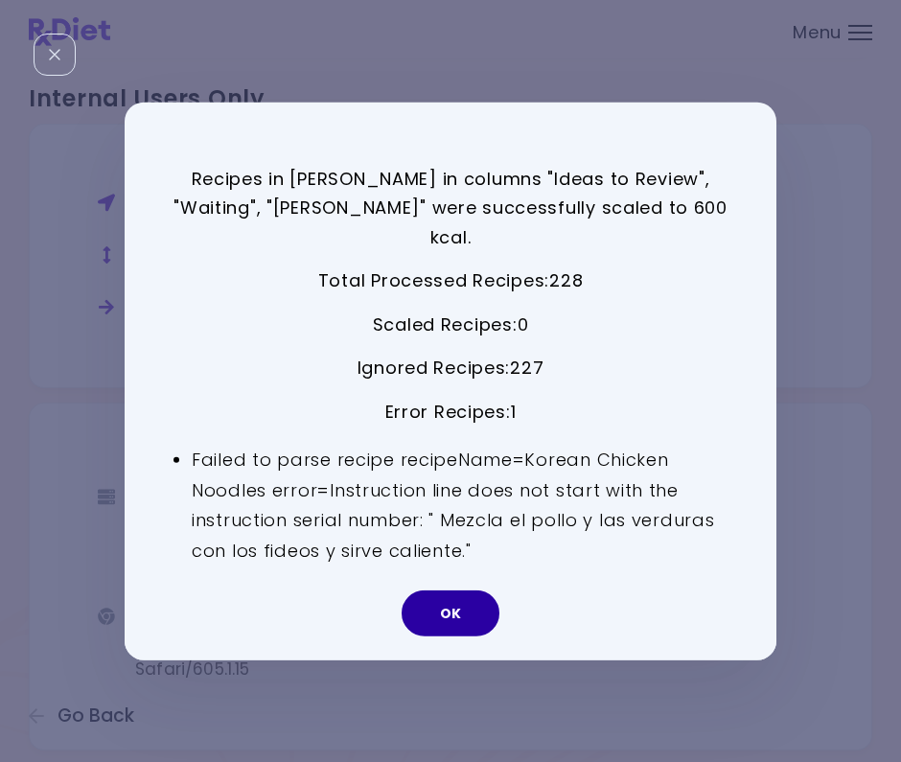
click at [452, 602] on button "OK" at bounding box center [451, 614] width 98 height 46
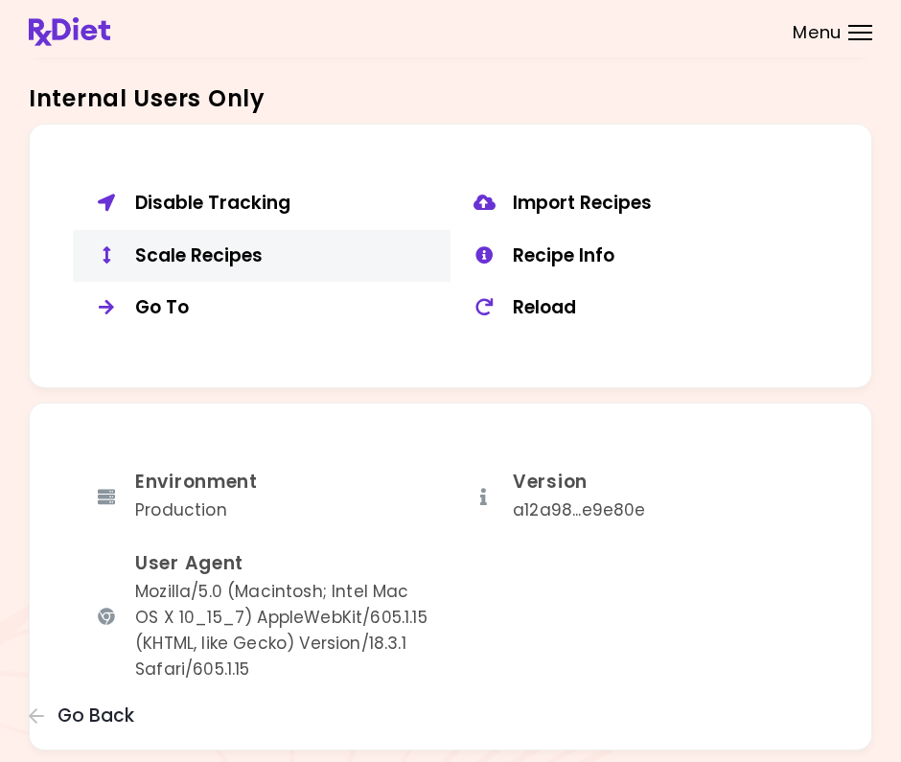
click at [233, 253] on div "Scale Recipes" at bounding box center [285, 256] width 301 height 24
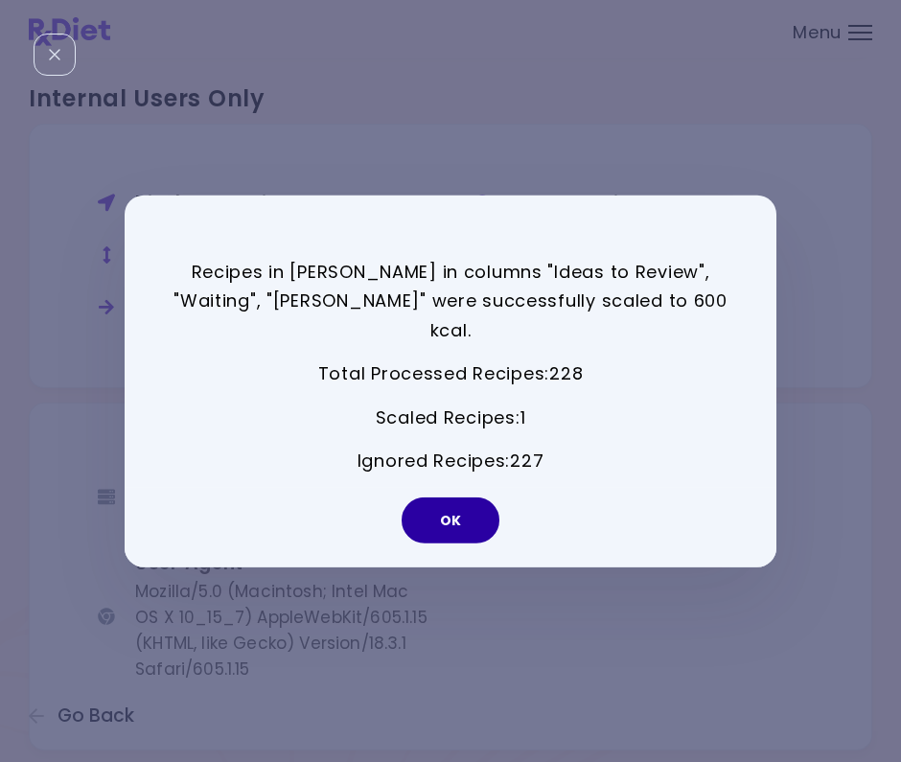
click at [465, 505] on button "OK" at bounding box center [451, 521] width 98 height 46
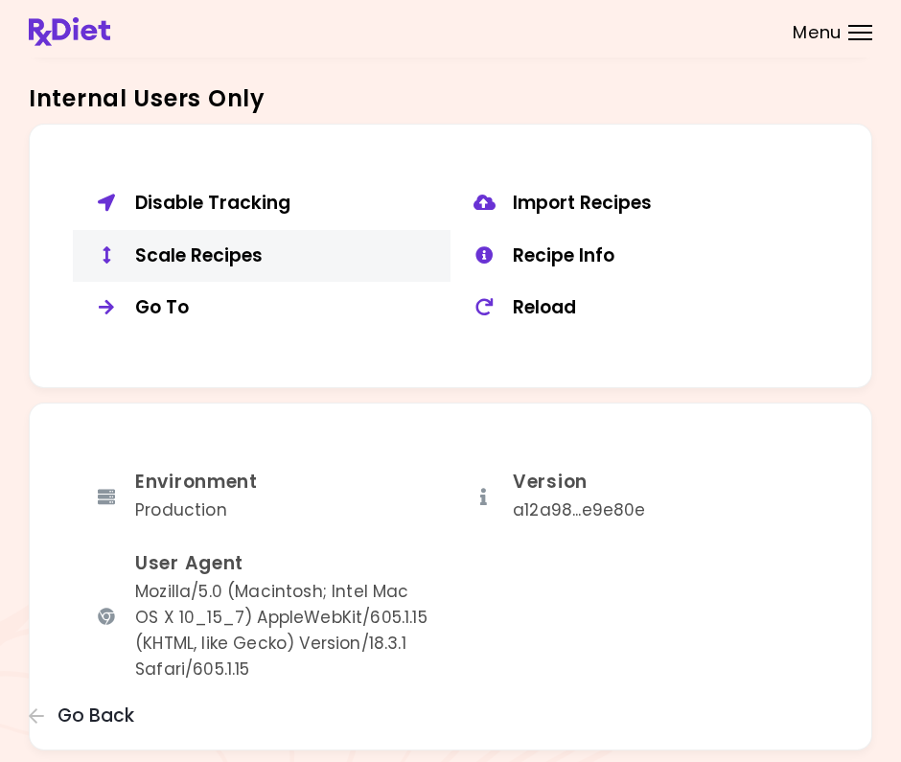
click at [227, 244] on div "Scale Recipes" at bounding box center [285, 256] width 301 height 24
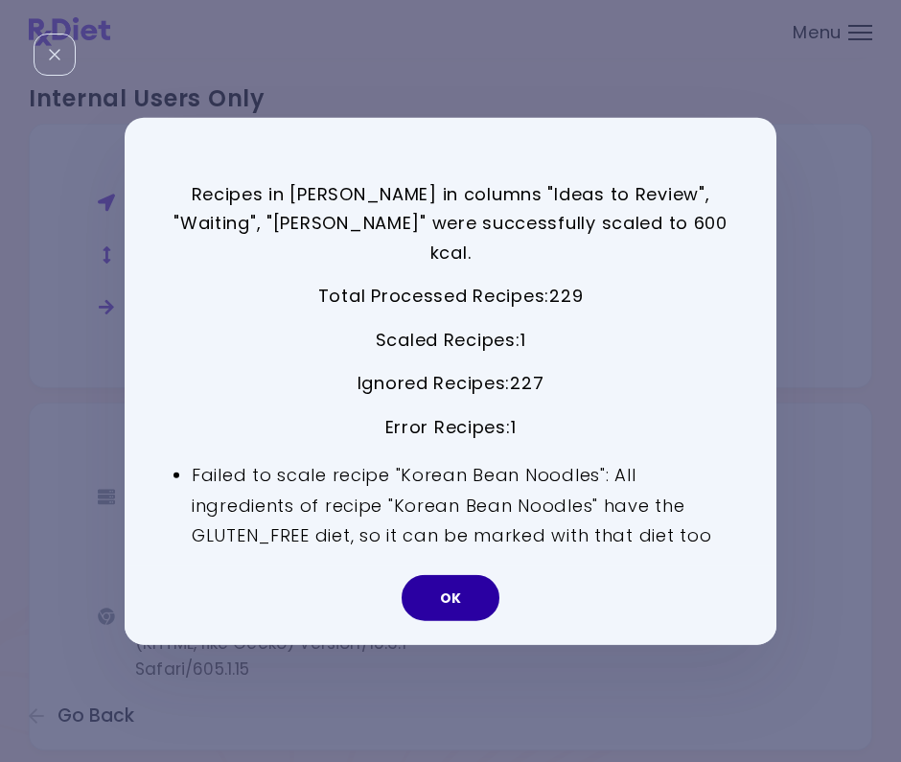
click at [468, 575] on button "OK" at bounding box center [451, 598] width 98 height 46
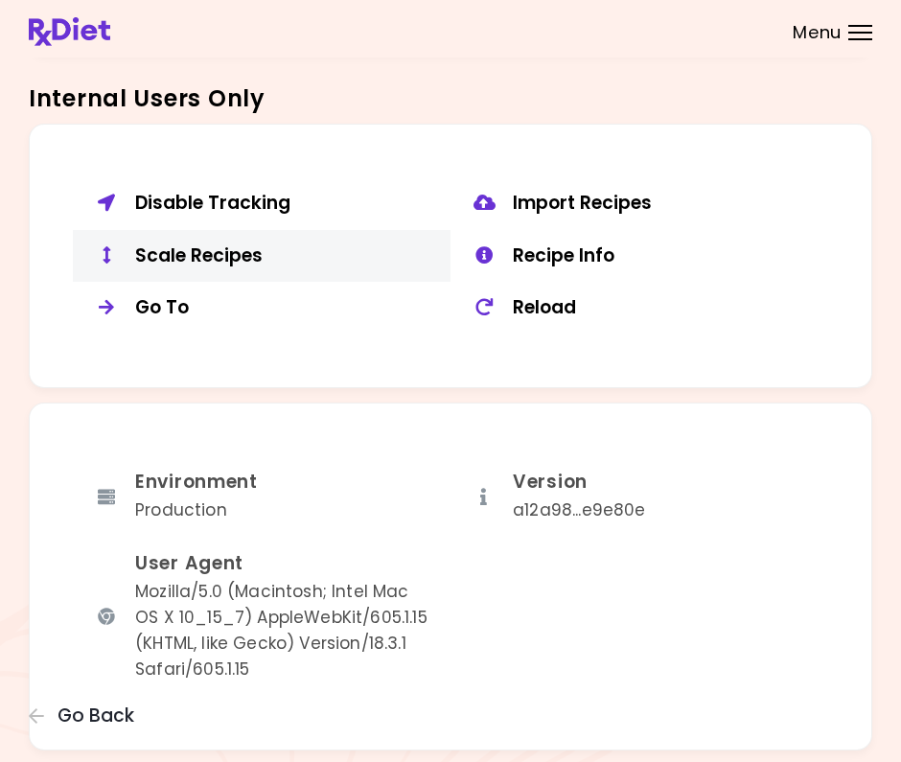
click at [225, 246] on div "Scale Recipes" at bounding box center [285, 256] width 301 height 24
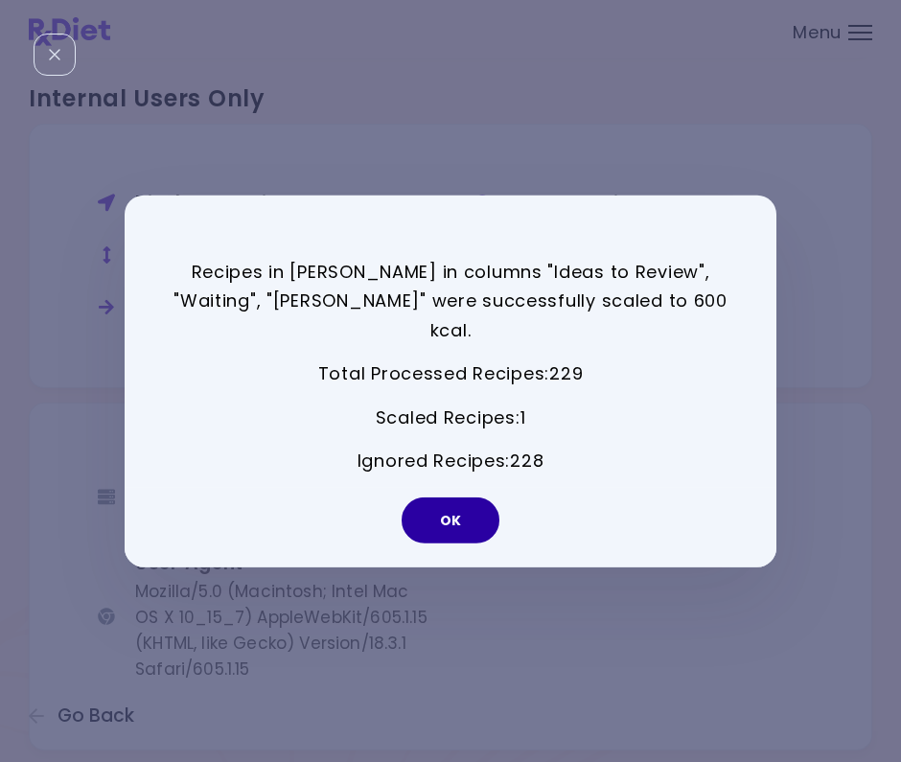
click at [464, 504] on button "OK" at bounding box center [451, 521] width 98 height 46
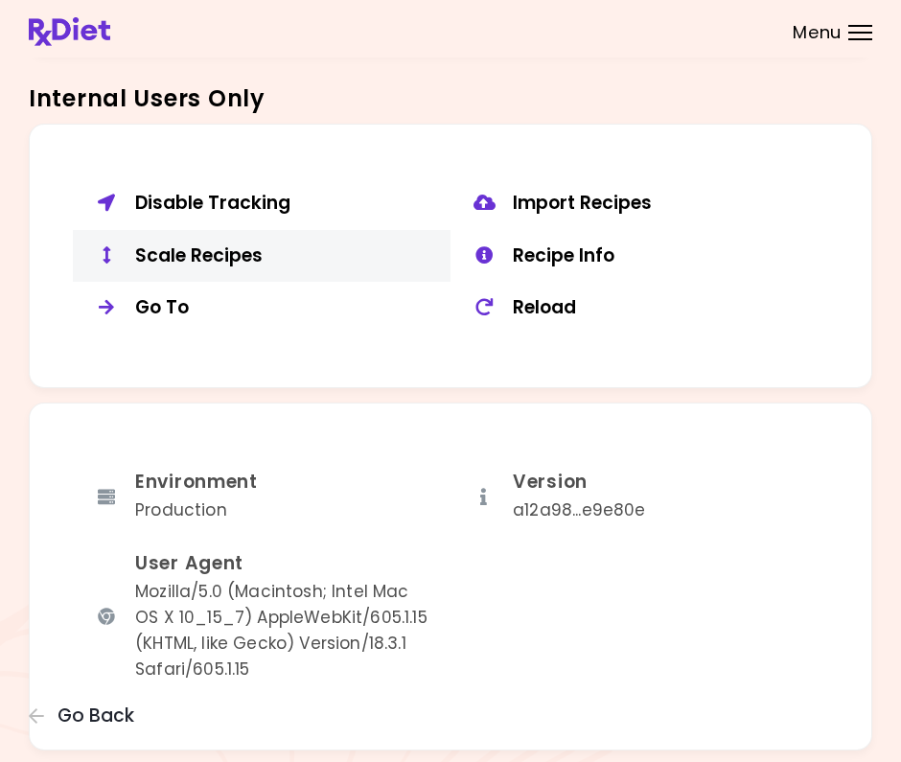
click at [244, 249] on div "Scale Recipes" at bounding box center [285, 256] width 301 height 24
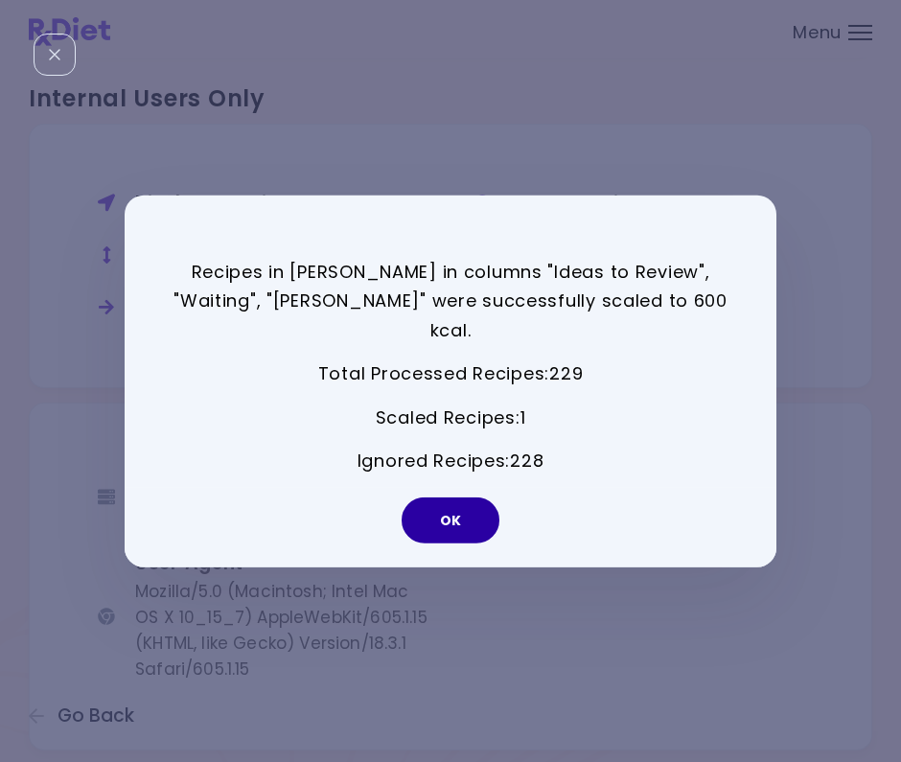
click at [488, 505] on button "OK" at bounding box center [451, 521] width 98 height 46
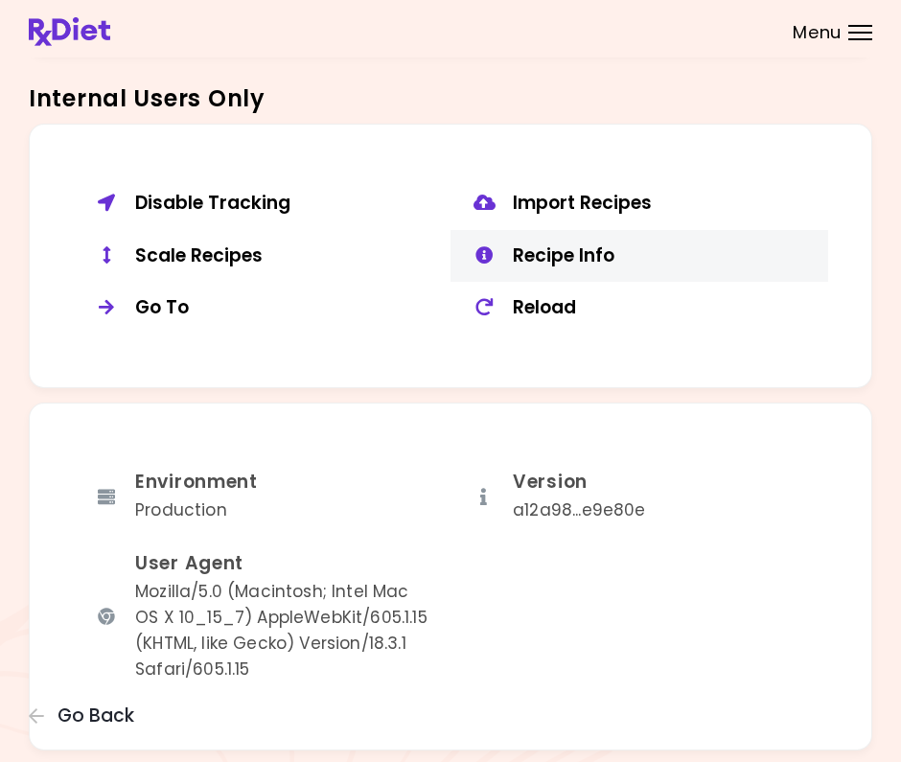
click at [578, 244] on div "Recipe Info" at bounding box center [663, 256] width 301 height 24
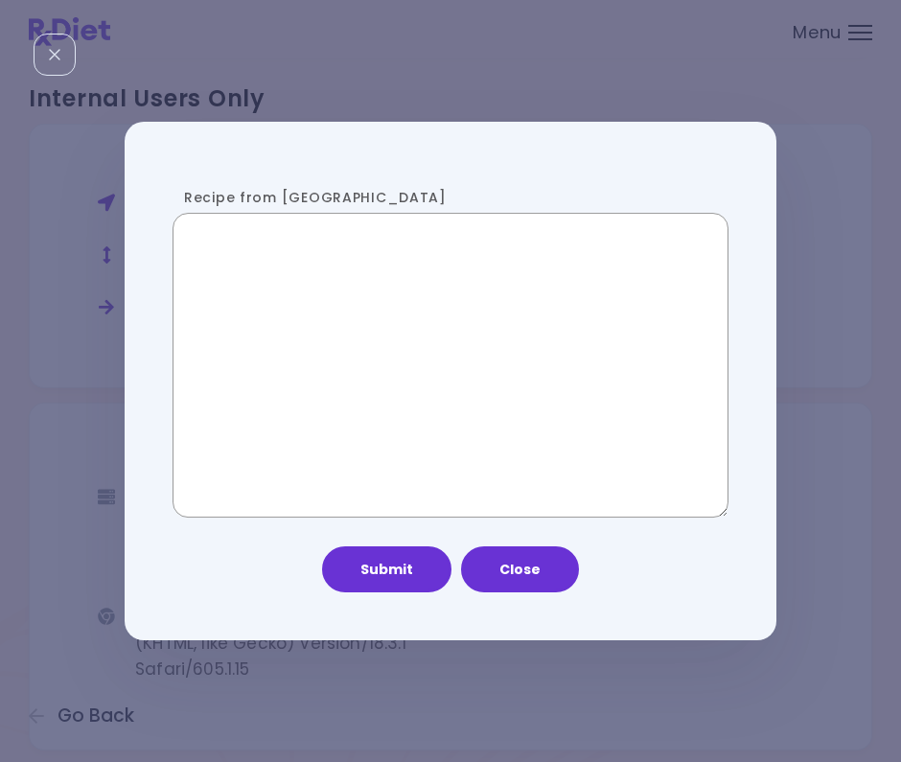
click at [402, 359] on textarea "Recipe from [GEOGRAPHIC_DATA]" at bounding box center [451, 365] width 556 height 305
paste textarea "**********"
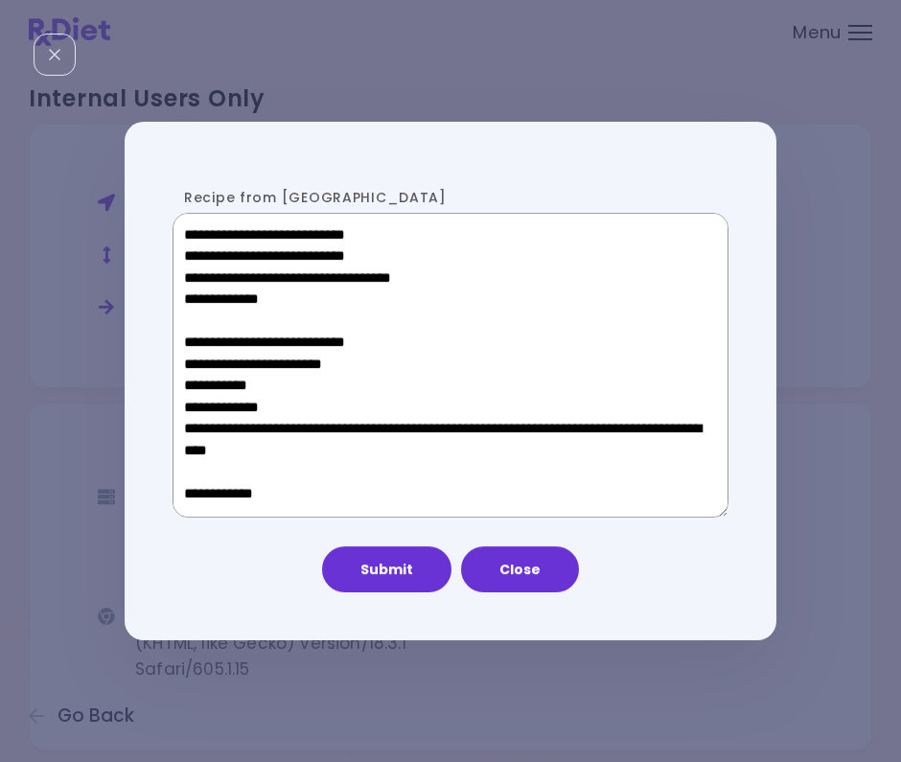
scroll to position [919, 0]
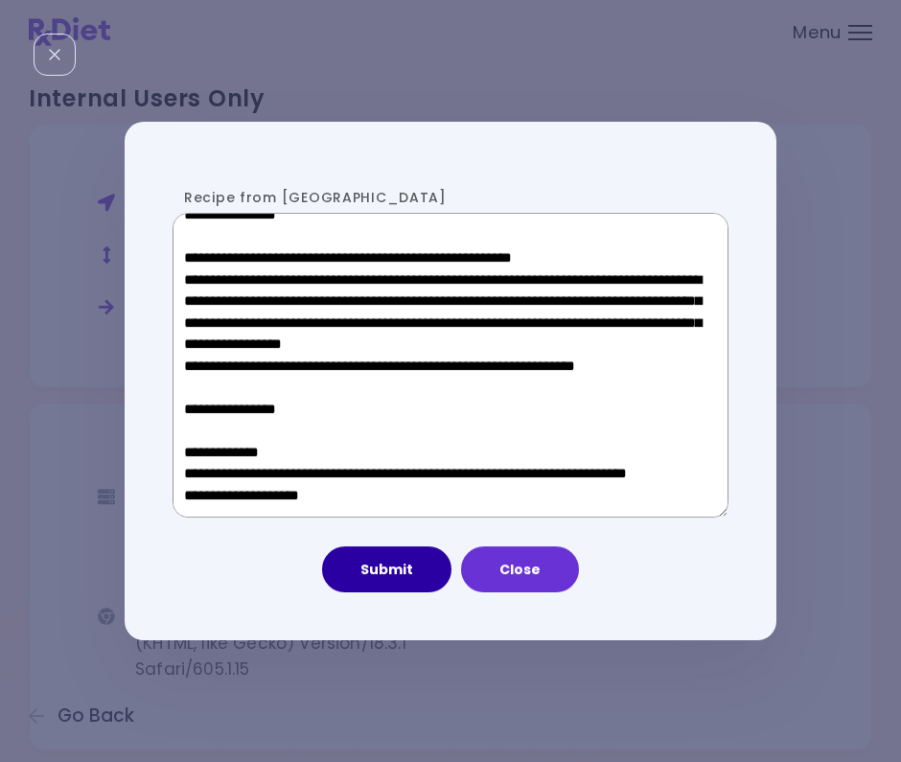
type textarea "**********"
click at [381, 571] on button "Submit" at bounding box center [386, 569] width 129 height 46
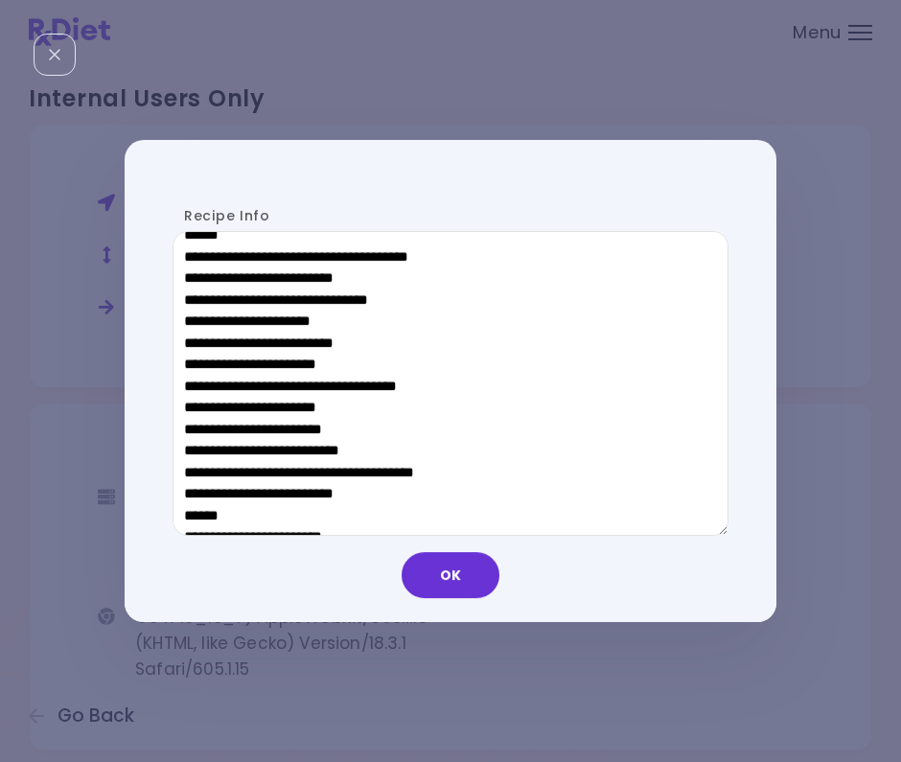
scroll to position [858, 0]
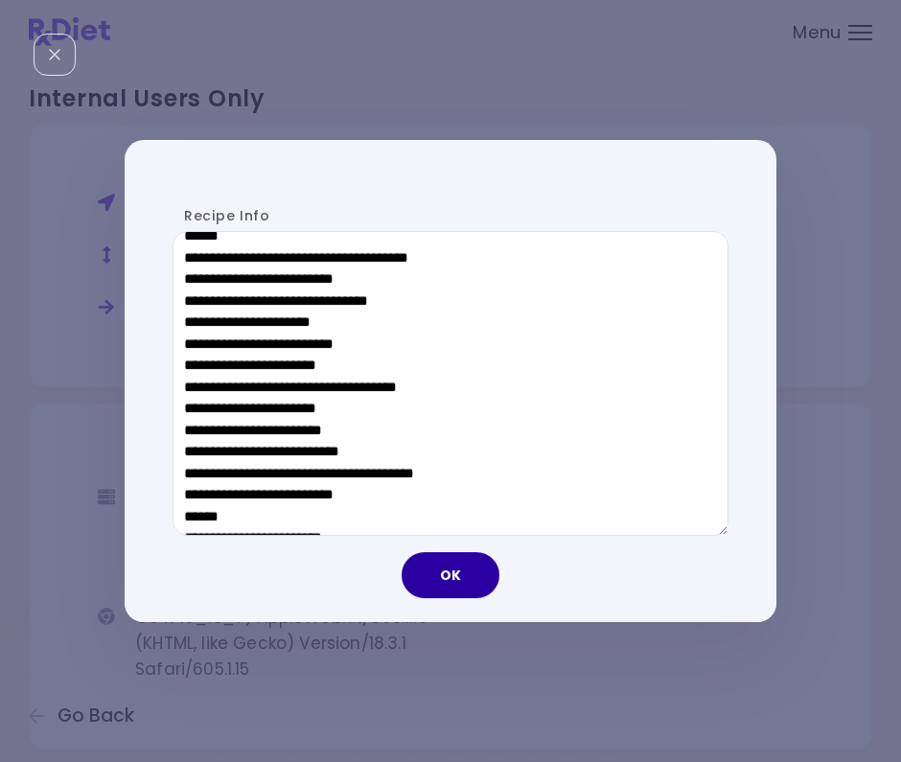
click at [434, 575] on button "OK" at bounding box center [451, 575] width 98 height 46
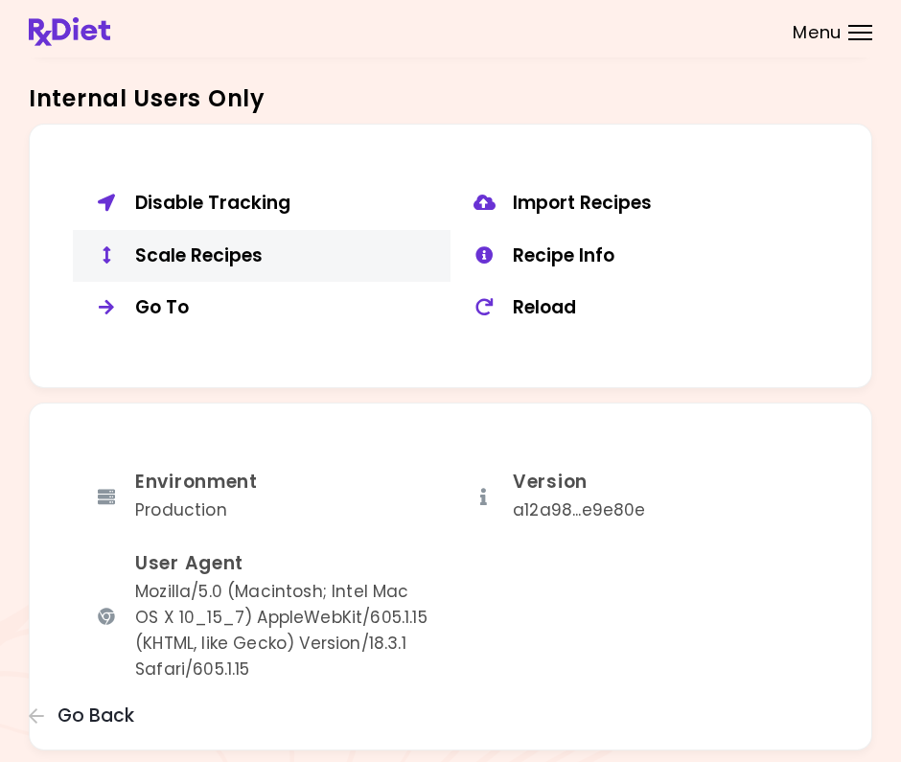
click at [233, 244] on div "Scale Recipes" at bounding box center [285, 256] width 301 height 24
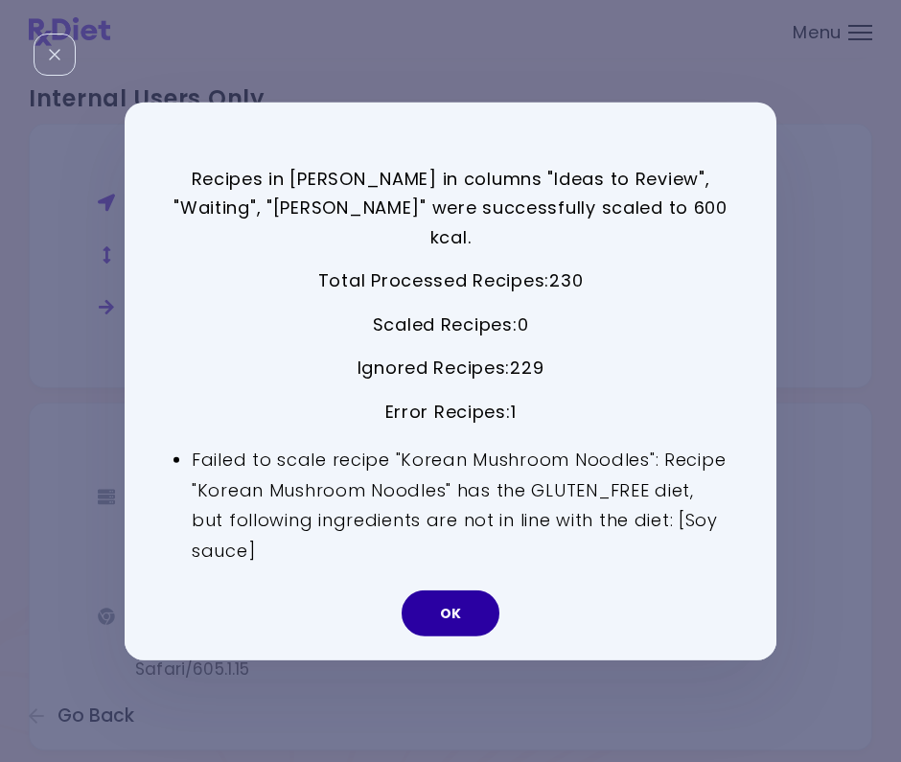
click at [449, 594] on button "OK" at bounding box center [451, 614] width 98 height 46
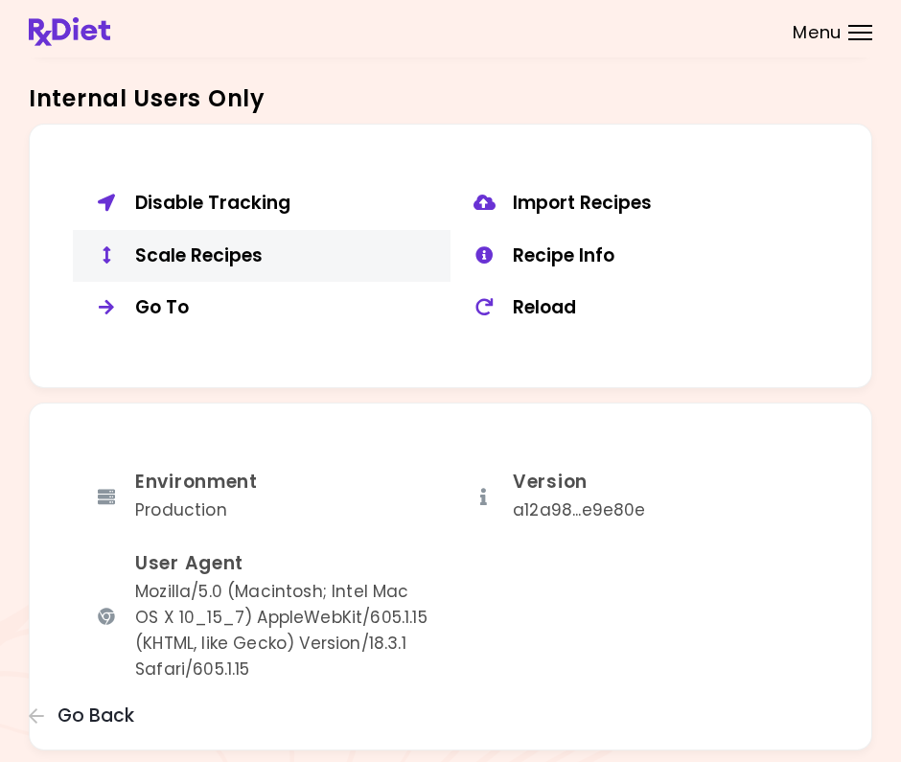
click at [254, 244] on div "Scale Recipes" at bounding box center [285, 256] width 301 height 24
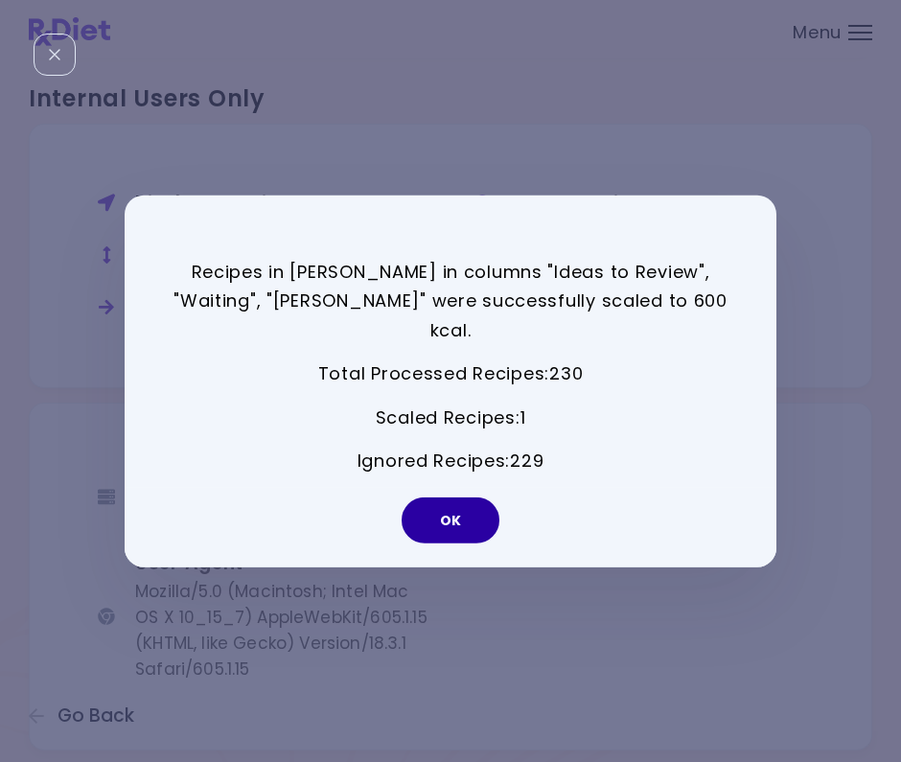
click at [456, 502] on button "OK" at bounding box center [451, 521] width 98 height 46
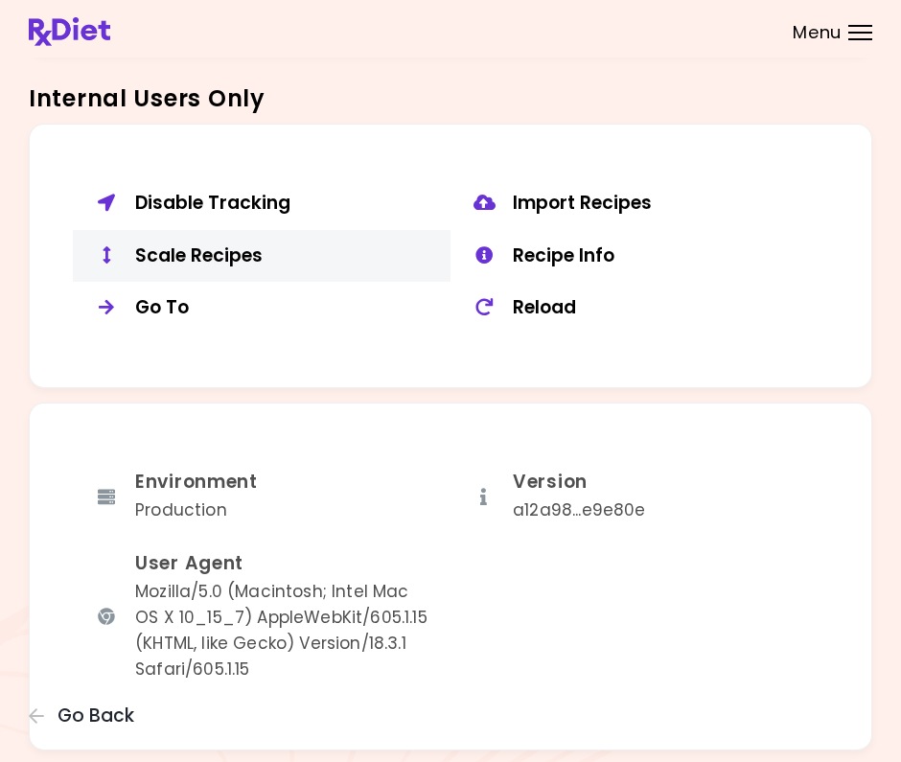
click at [235, 254] on div "Scale Recipes" at bounding box center [285, 256] width 301 height 24
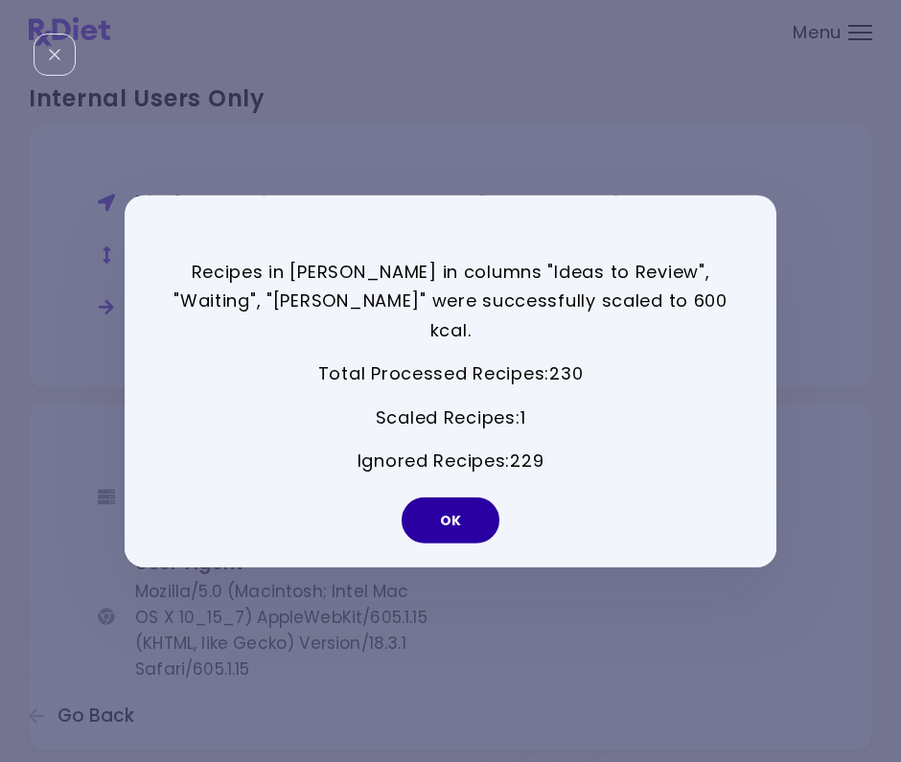
click at [450, 510] on button "OK" at bounding box center [451, 521] width 98 height 46
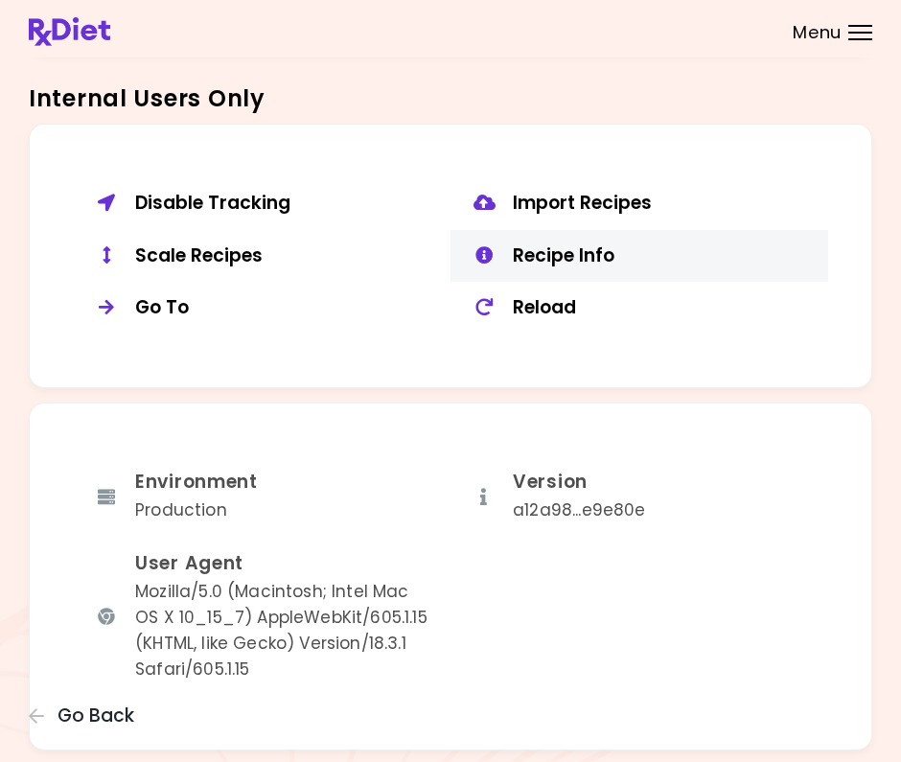
click at [571, 244] on div "Recipe Info" at bounding box center [663, 256] width 301 height 24
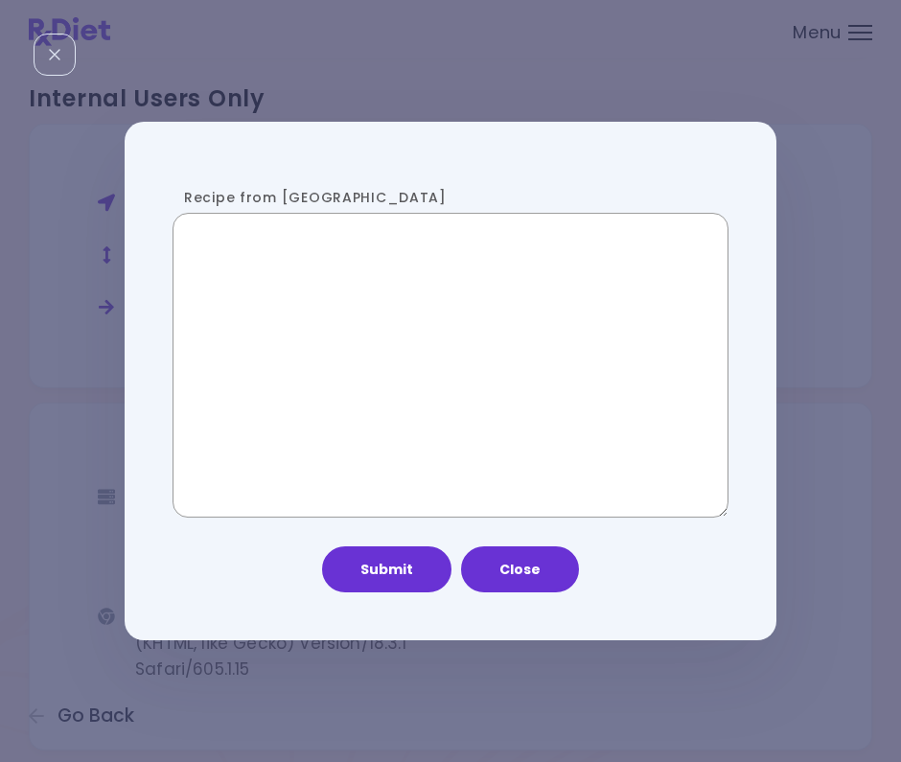
click at [231, 368] on textarea "Recipe from [GEOGRAPHIC_DATA]" at bounding box center [451, 365] width 556 height 305
paste textarea "**********"
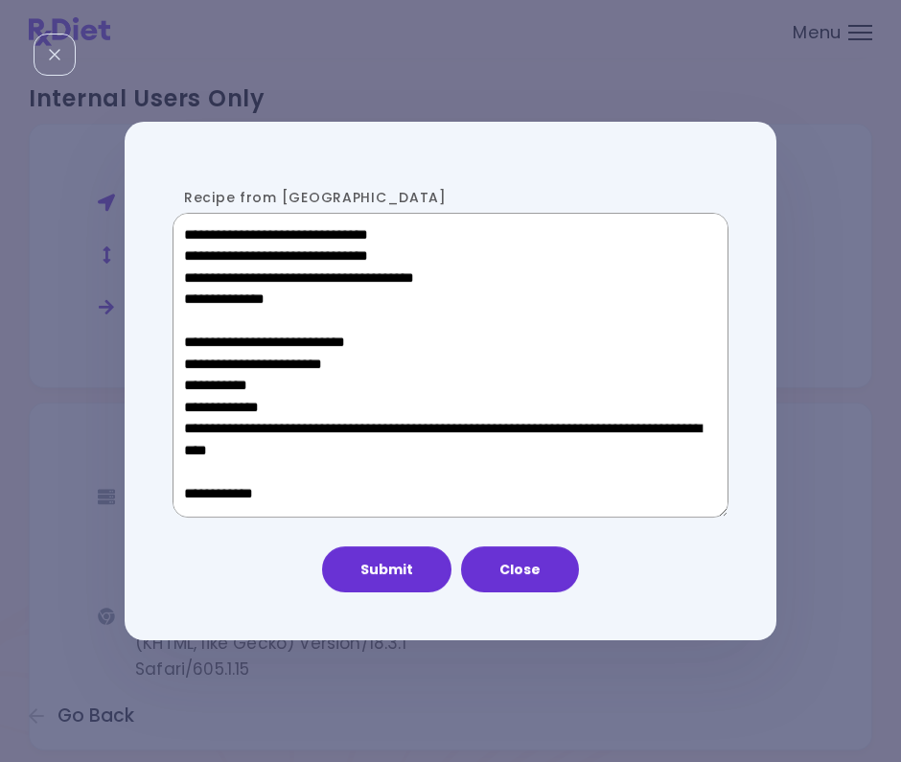
scroll to position [919, 0]
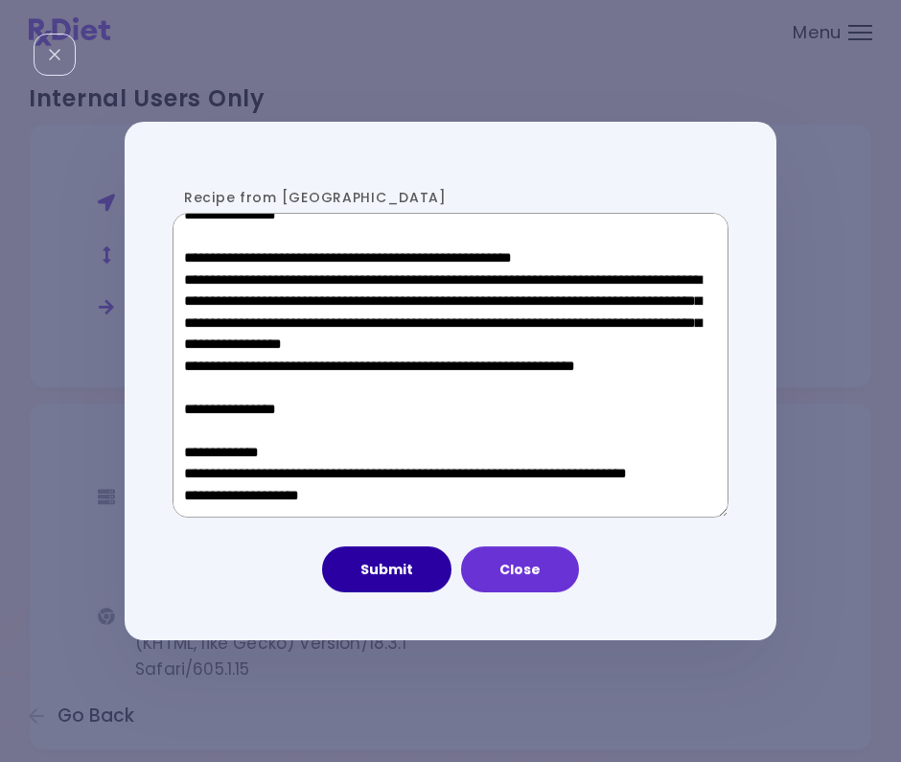
type textarea "**********"
click at [408, 573] on button "Submit" at bounding box center [386, 569] width 129 height 46
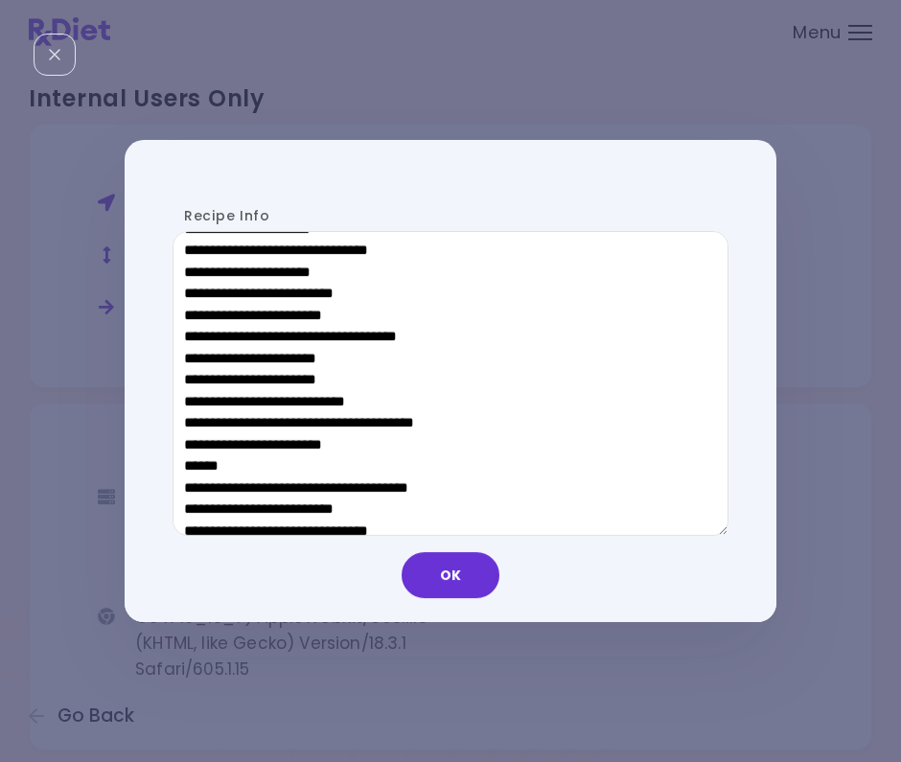
scroll to position [624, 0]
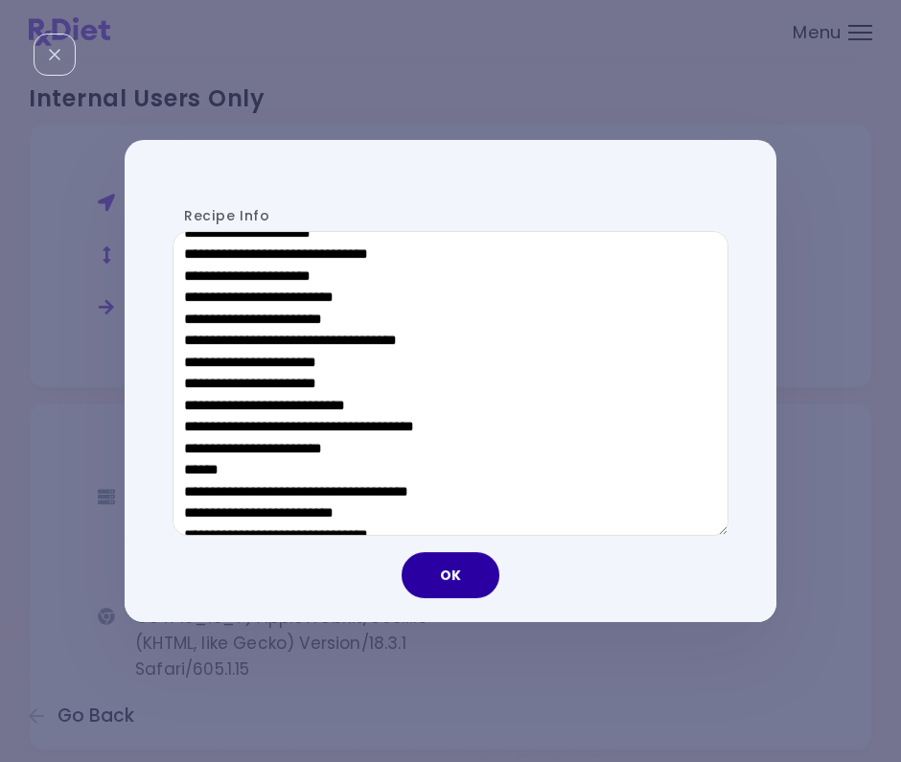
click at [465, 569] on button "OK" at bounding box center [451, 575] width 98 height 46
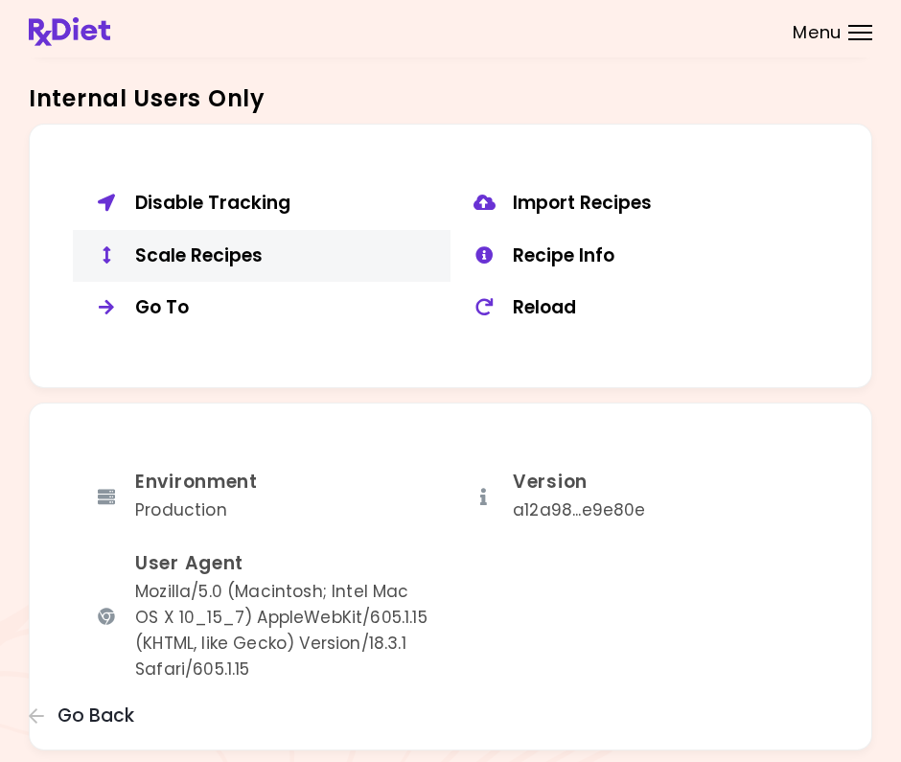
click at [198, 253] on div "Scale Recipes" at bounding box center [285, 256] width 301 height 24
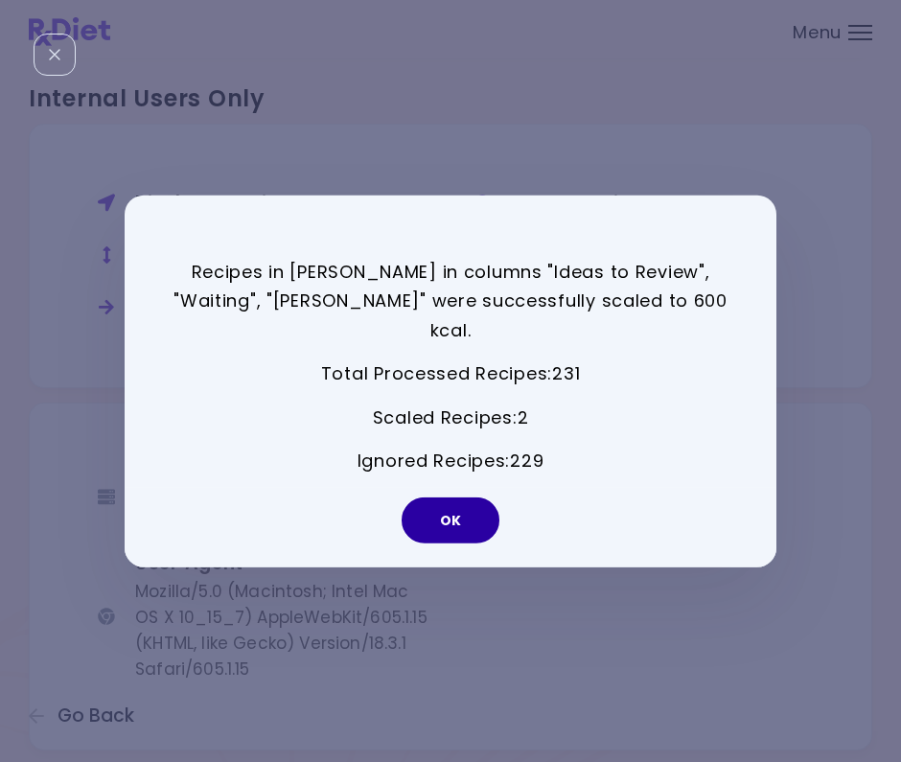
click at [456, 510] on button "OK" at bounding box center [451, 521] width 98 height 46
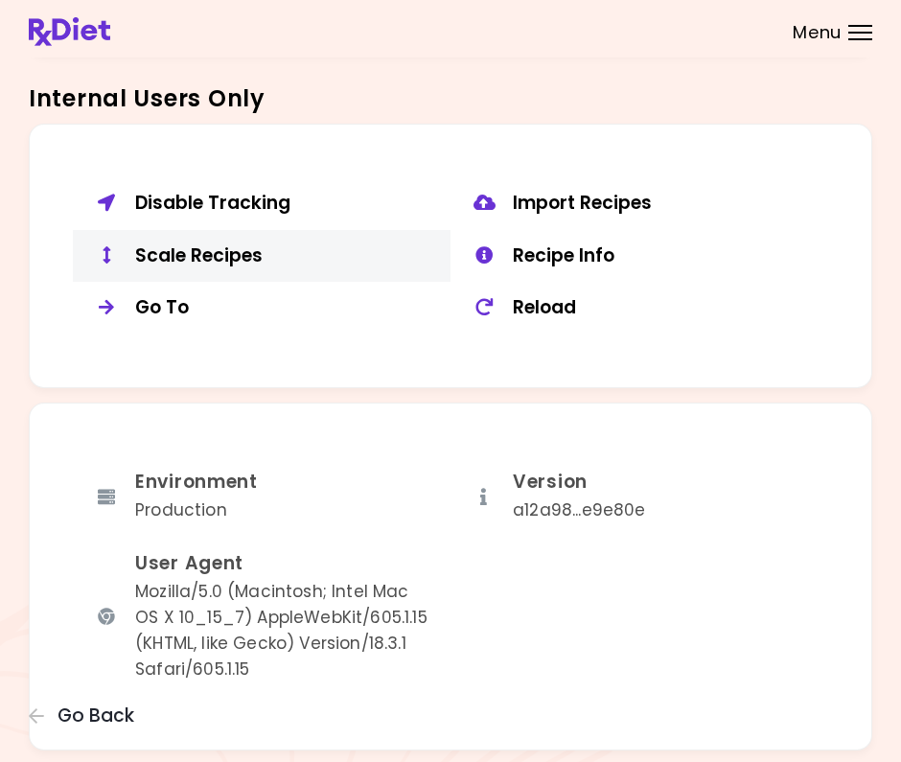
click at [220, 251] on div "Scale Recipes" at bounding box center [285, 256] width 301 height 24
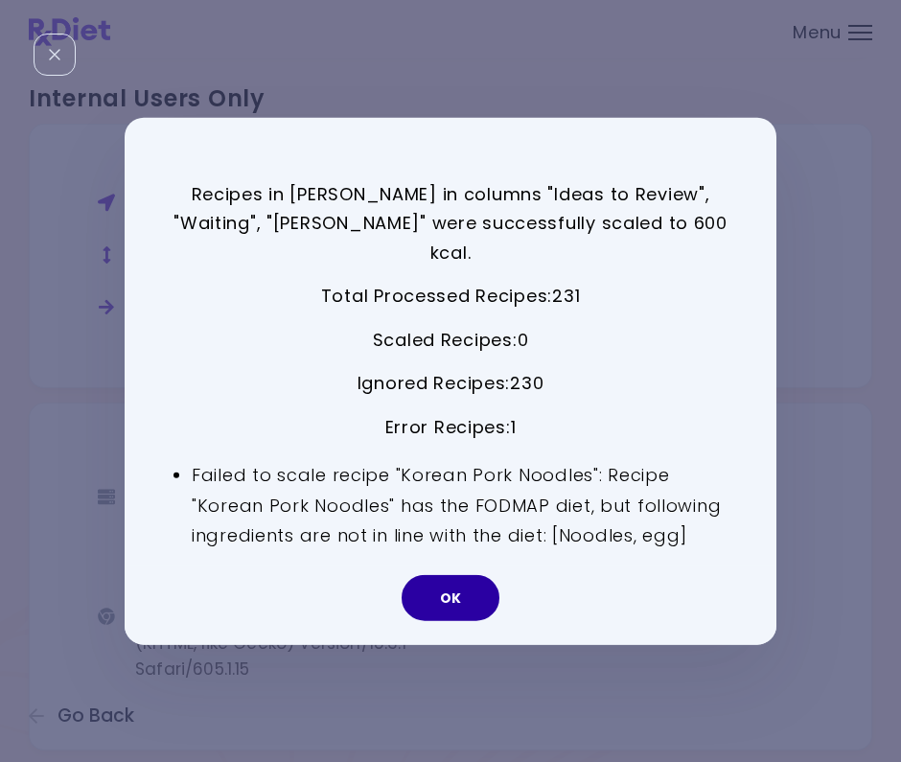
click at [465, 580] on button "OK" at bounding box center [451, 598] width 98 height 46
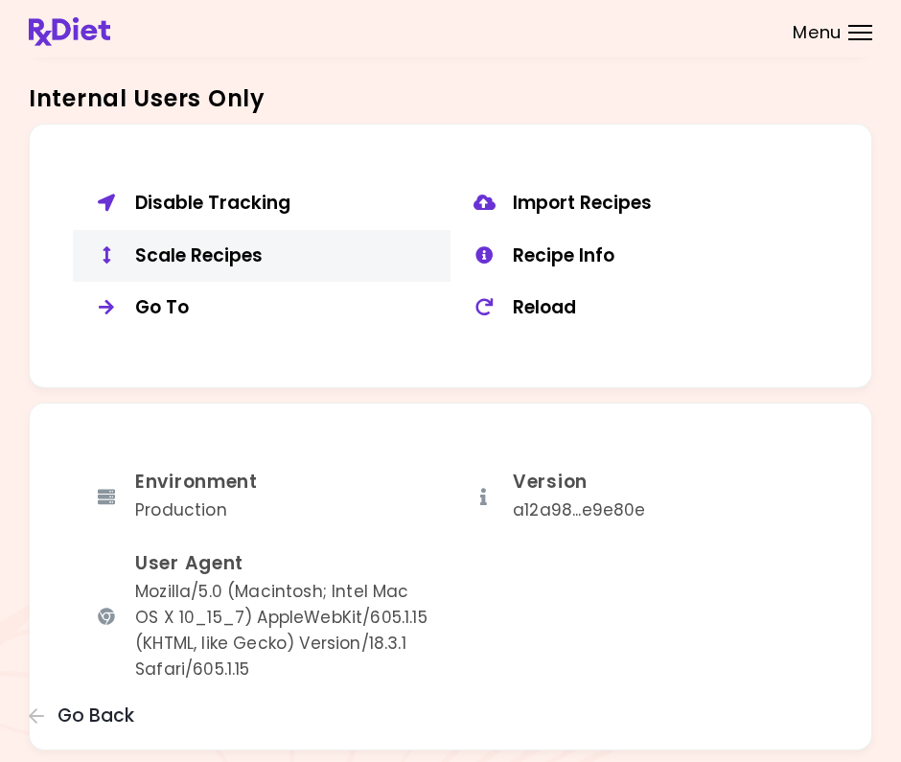
click at [256, 244] on div "Scale Recipes" at bounding box center [285, 256] width 301 height 24
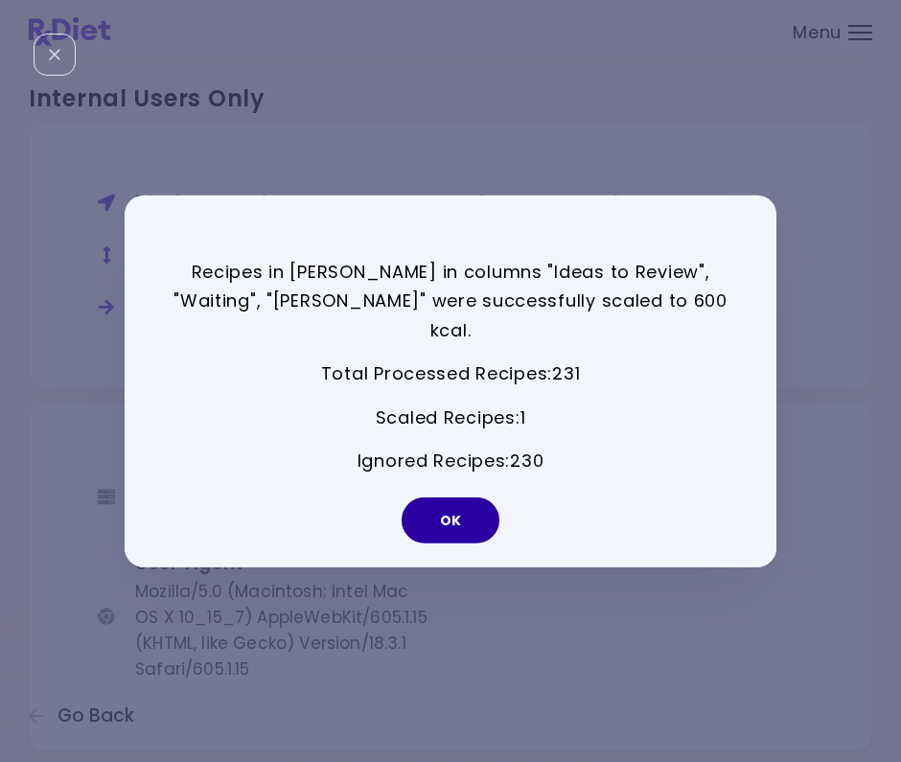
click at [436, 500] on button "OK" at bounding box center [451, 521] width 98 height 46
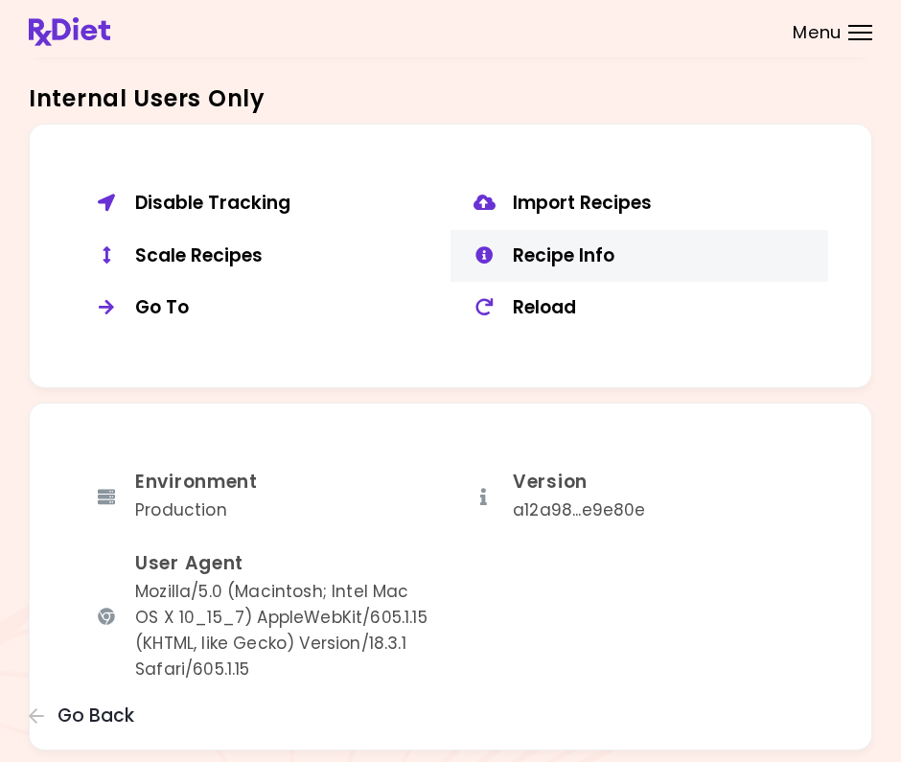
click at [562, 244] on div "Recipe Info" at bounding box center [663, 256] width 301 height 24
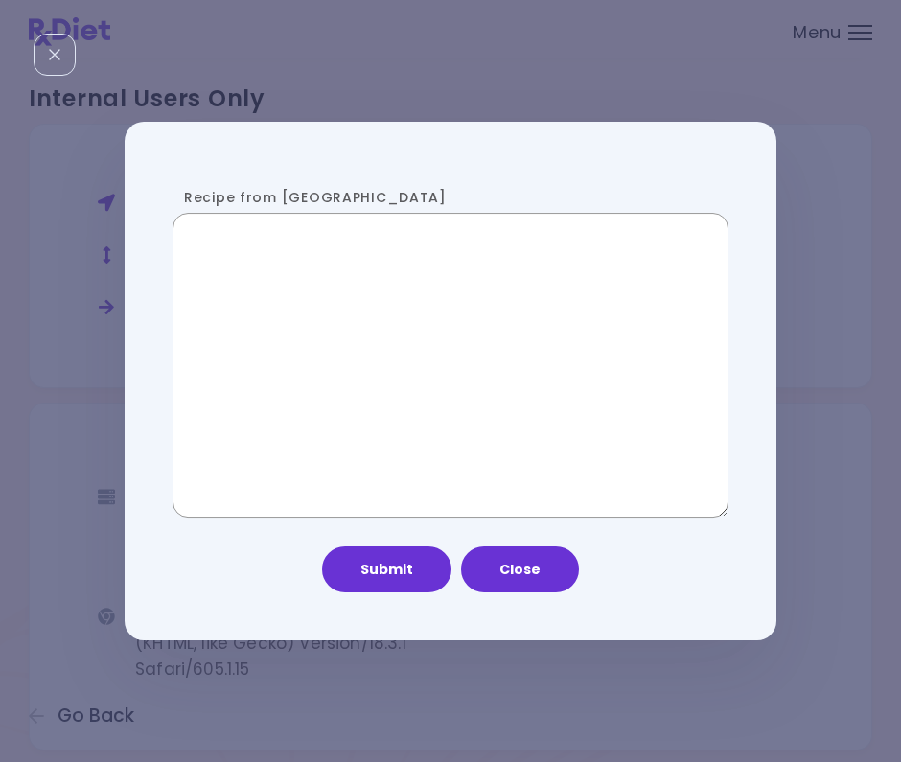
click at [418, 332] on textarea "Recipe from [GEOGRAPHIC_DATA]" at bounding box center [451, 365] width 556 height 305
paste textarea "**********"
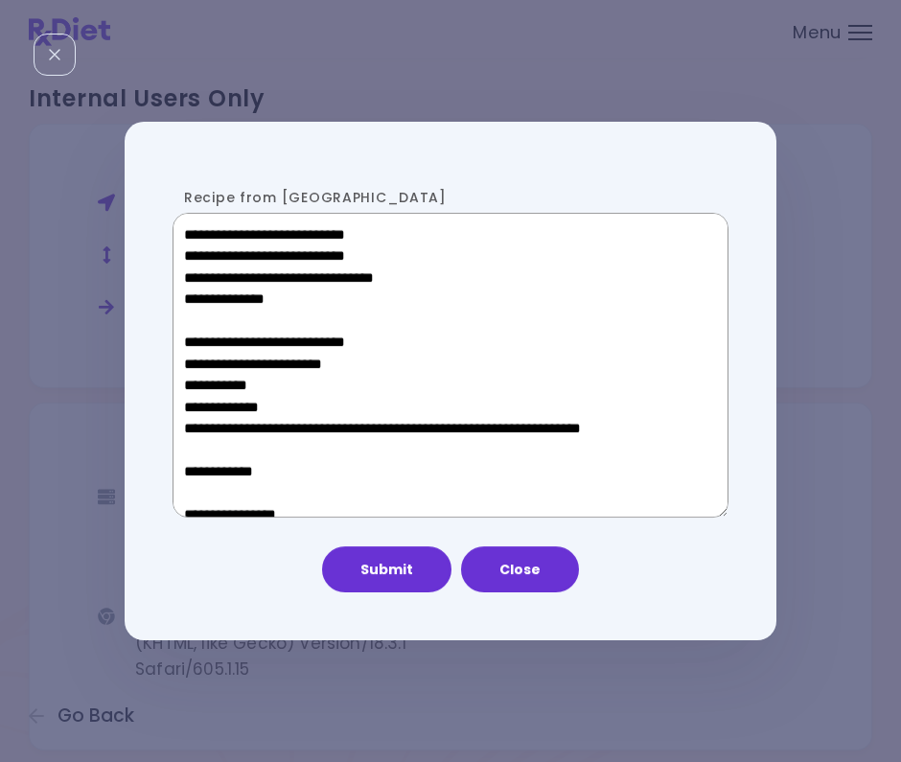
scroll to position [962, 0]
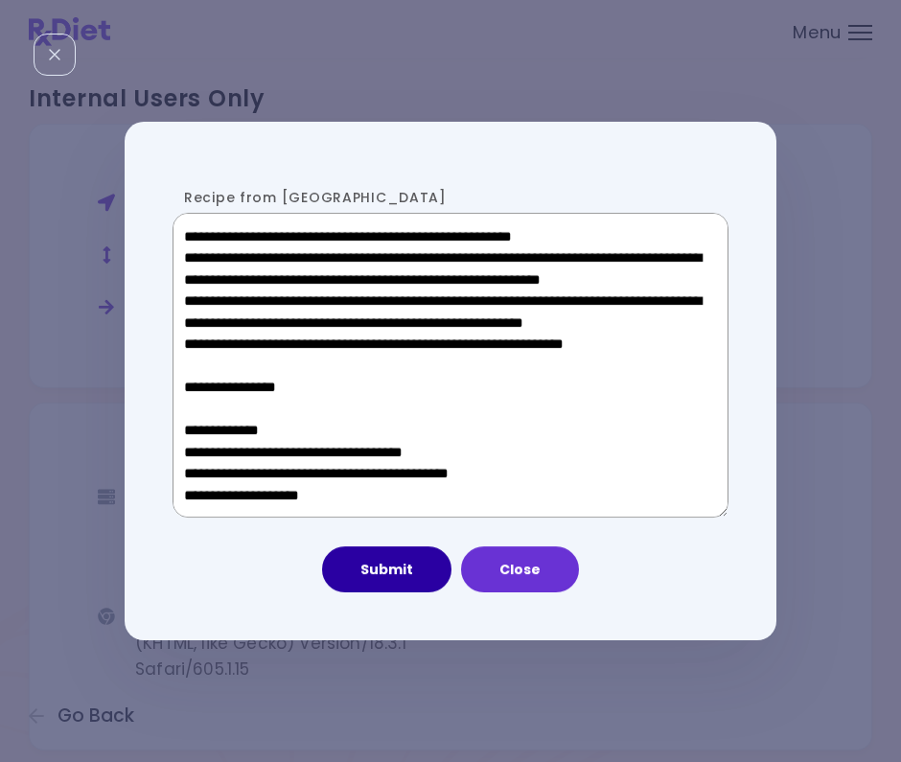
type textarea "**********"
click at [404, 570] on button "Submit" at bounding box center [386, 569] width 129 height 46
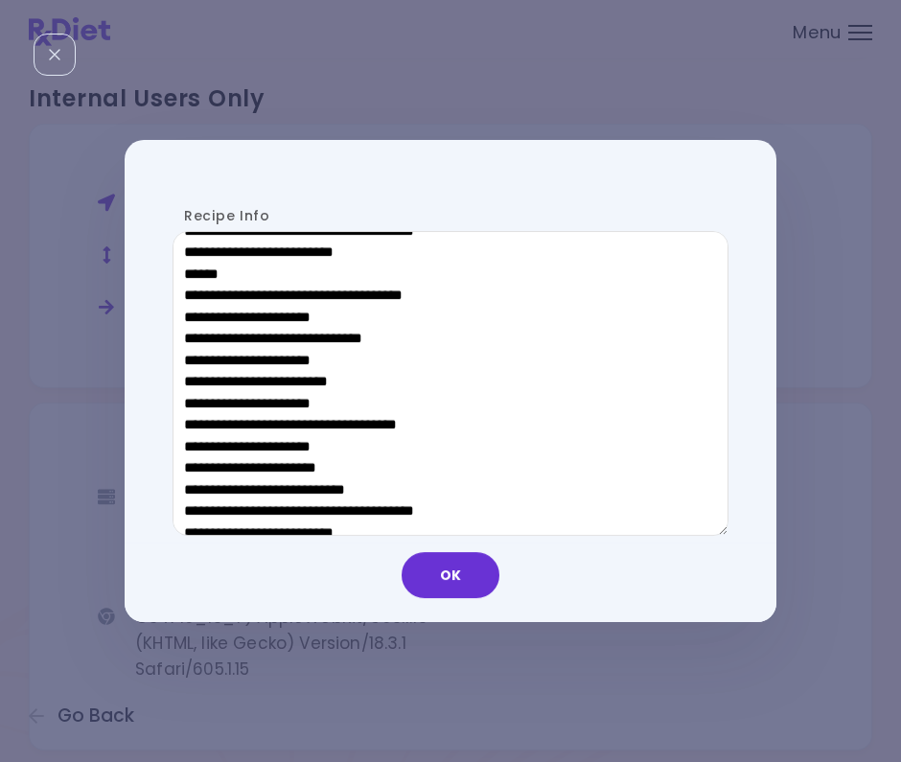
scroll to position [553, 0]
